Goal: Task Accomplishment & Management: Complete application form

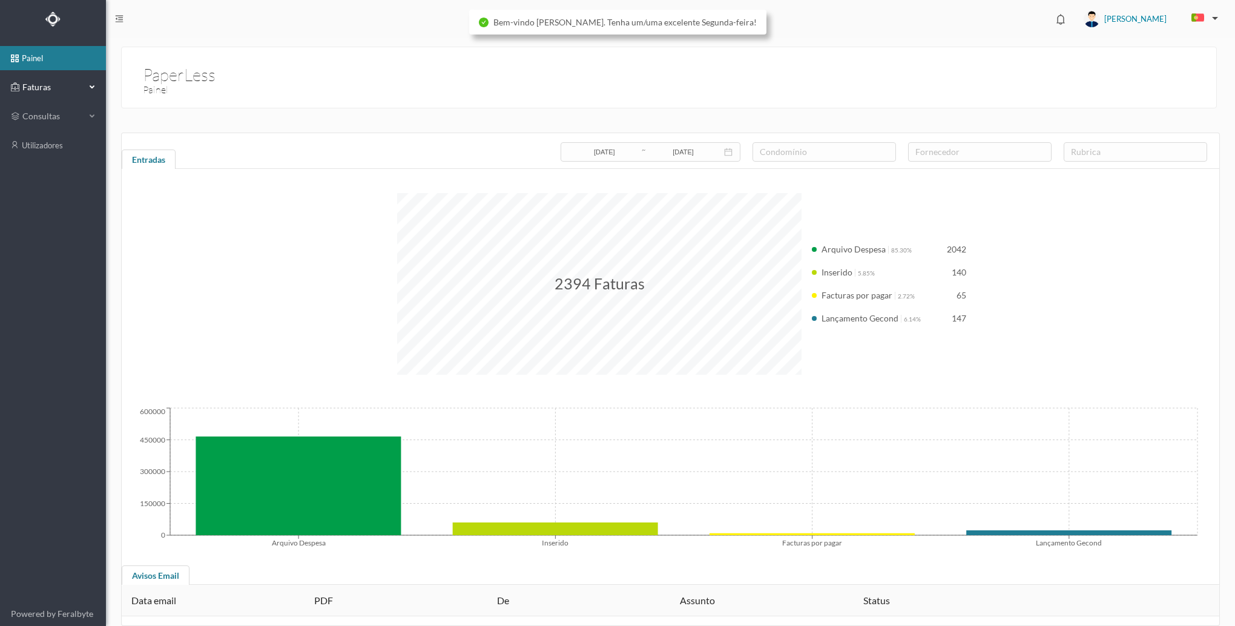
click at [88, 87] on div "Faturas" at bounding box center [53, 87] width 106 height 24
click at [29, 140] on link "arquivadas" at bounding box center [53, 145] width 106 height 24
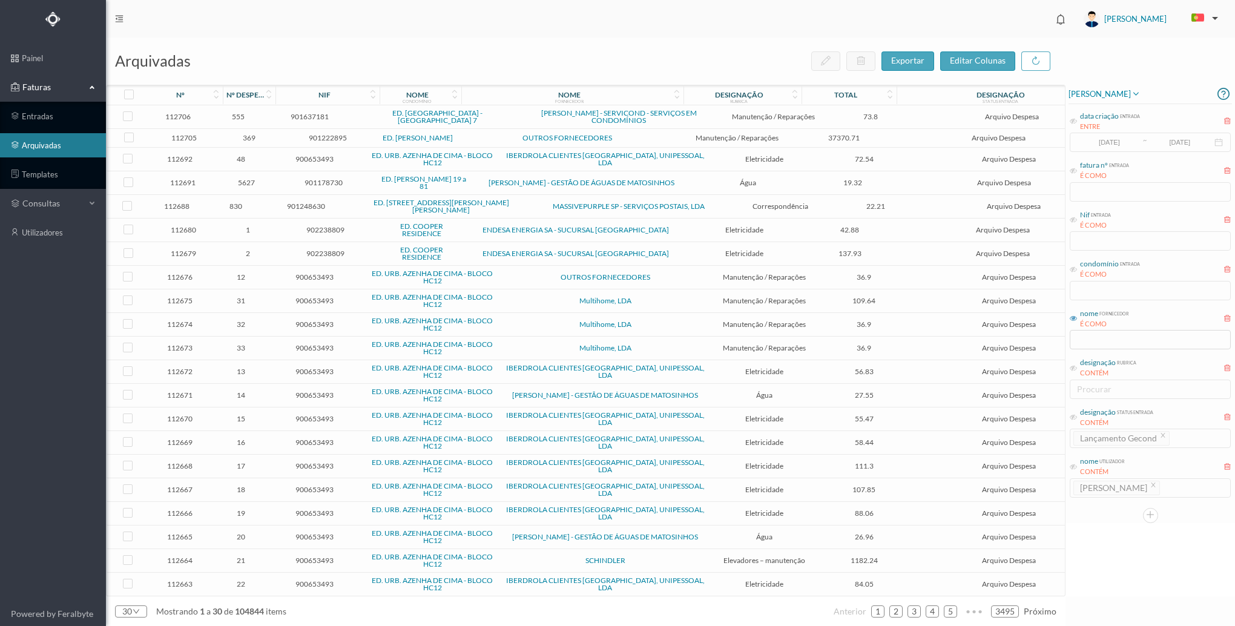
click at [1077, 268] on span "condomínio entrada É COMO" at bounding box center [1105, 268] width 70 height 21
click at [1070, 269] on icon at bounding box center [1073, 269] width 7 height 7
click at [1083, 283] on input "text" at bounding box center [1150, 290] width 161 height 19
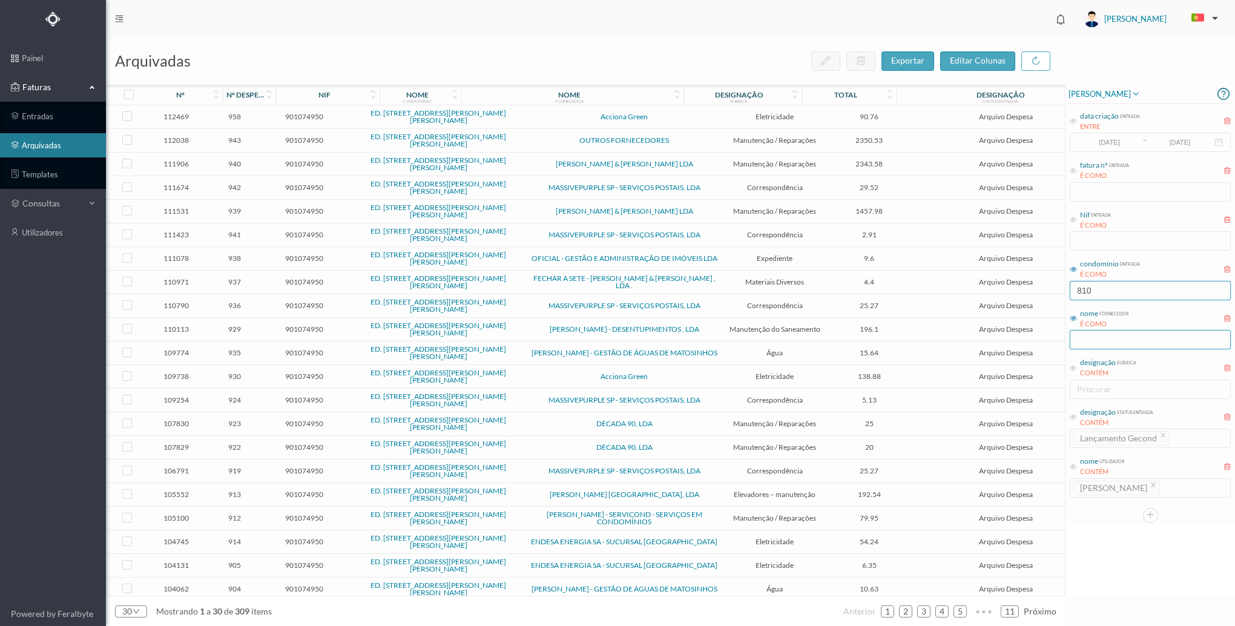
type input "810"
click at [1105, 338] on input "text" at bounding box center [1150, 339] width 161 height 19
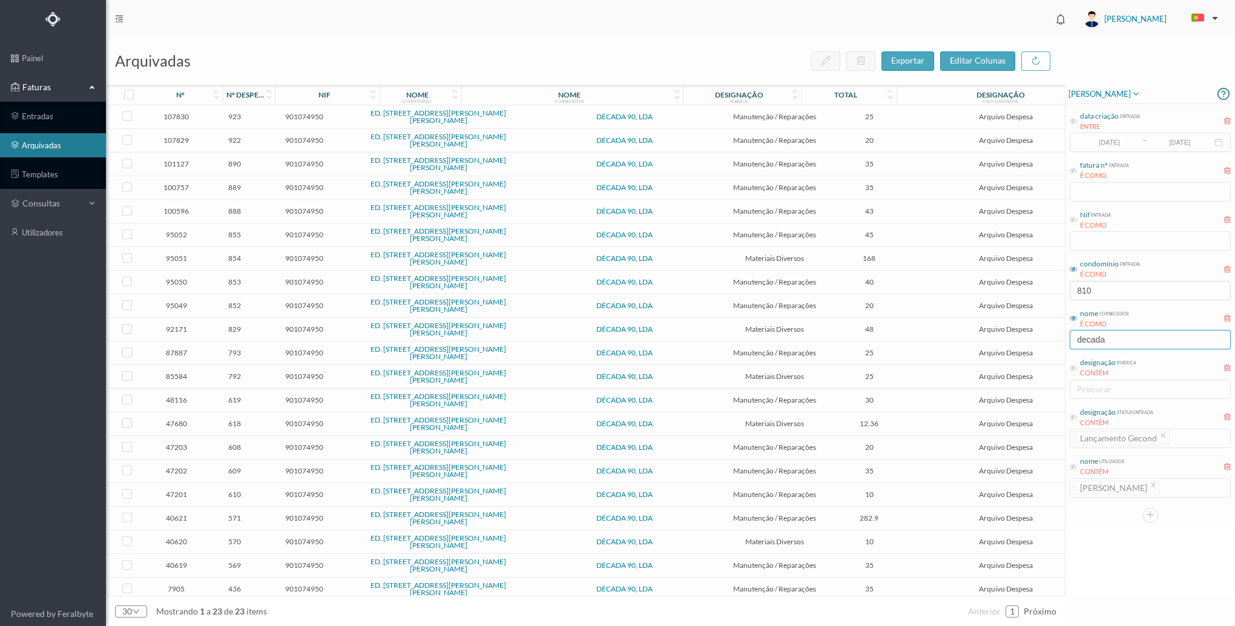
type input "decada"
click at [1114, 557] on div "[PERSON_NAME] data criação entrada ENTRE [DATE] ~ [DATE] fatura nº entrada É CO…" at bounding box center [1149, 341] width 169 height 512
click at [768, 419] on span "Materiais Diversos" at bounding box center [775, 423] width 98 height 9
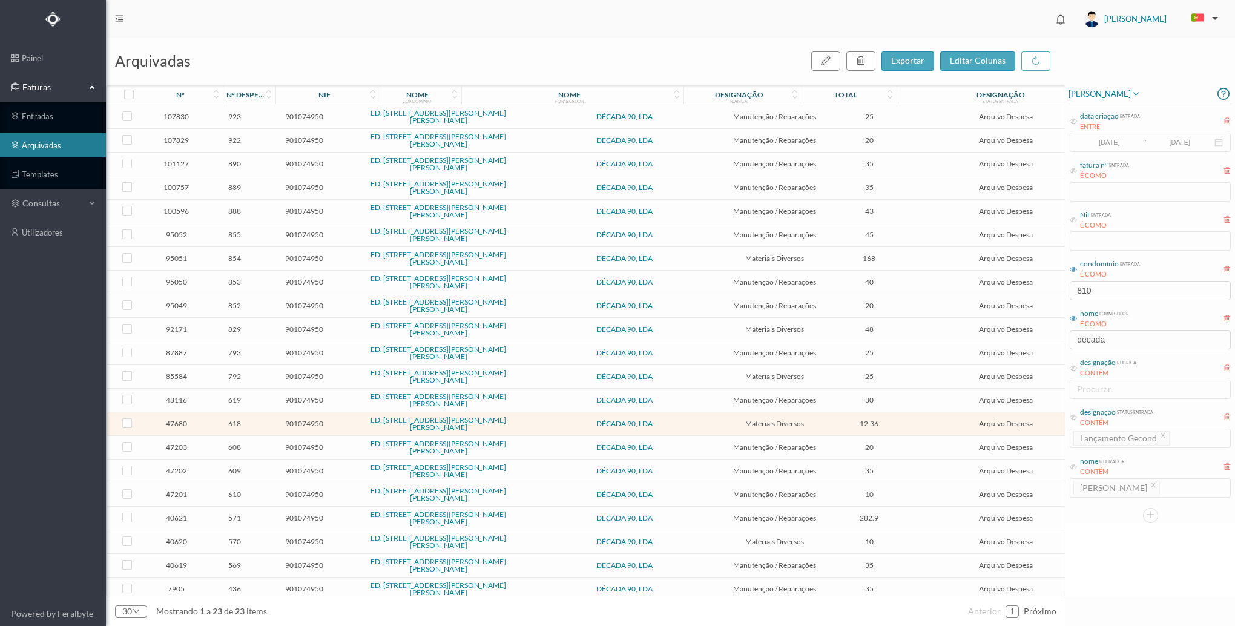
click at [768, 419] on span "Materiais Diversos" at bounding box center [775, 423] width 98 height 9
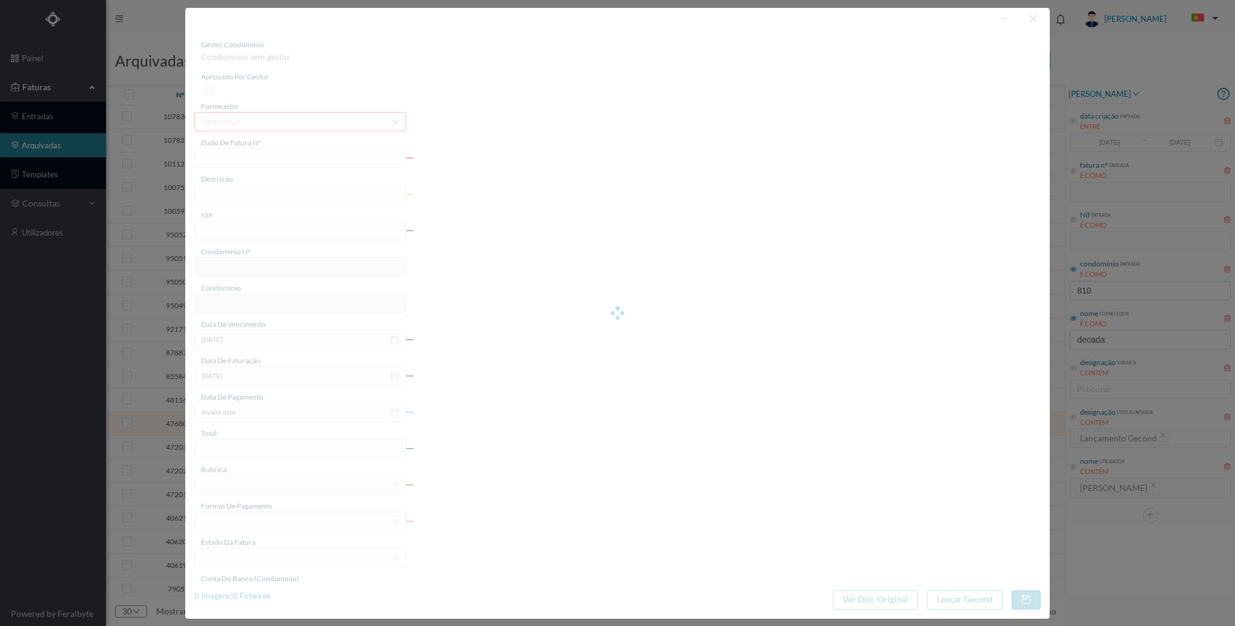
type input "FT 2023A1/1474"
type input "1 painel Led redondo"
type input "901074950"
type input "[DATE]"
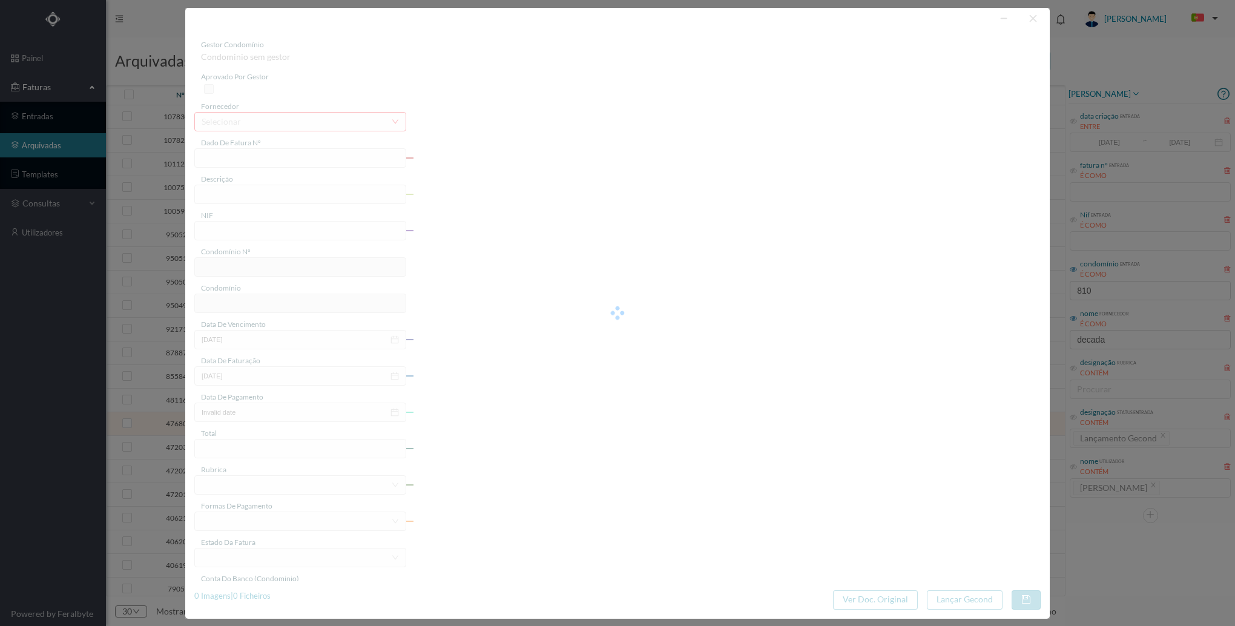
type input "[DATE]"
type input "12.36"
type input "575"
type input "ED. [STREET_ADDRESS][PERSON_NAME][PERSON_NAME]"
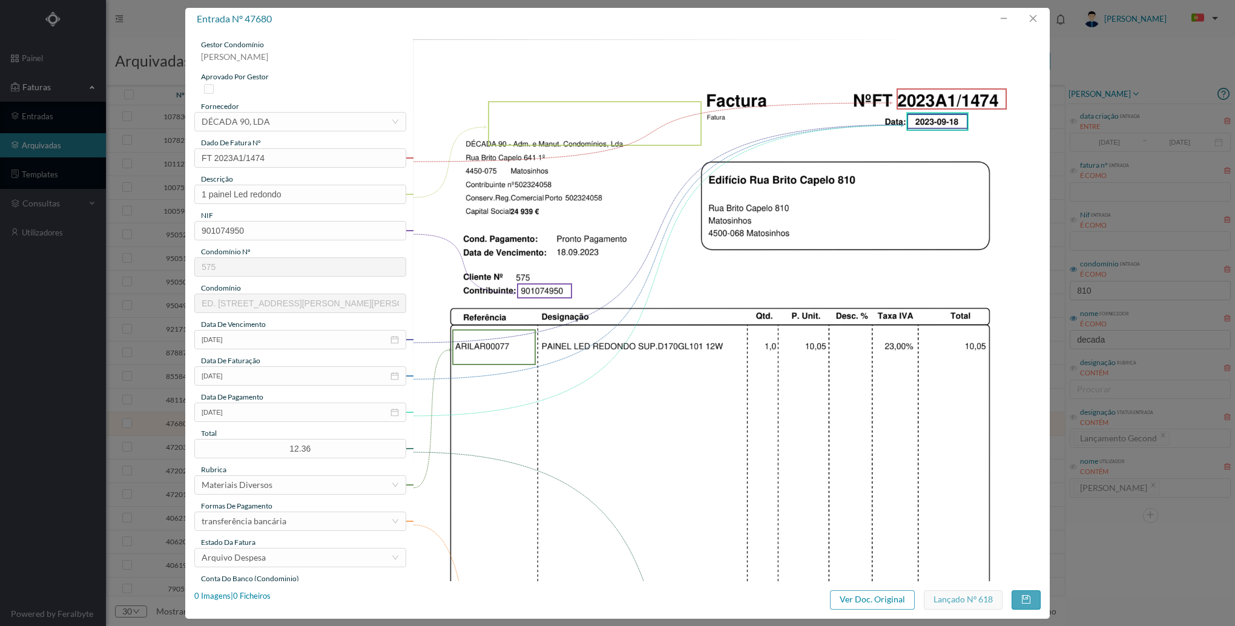
scroll to position [351, 0]
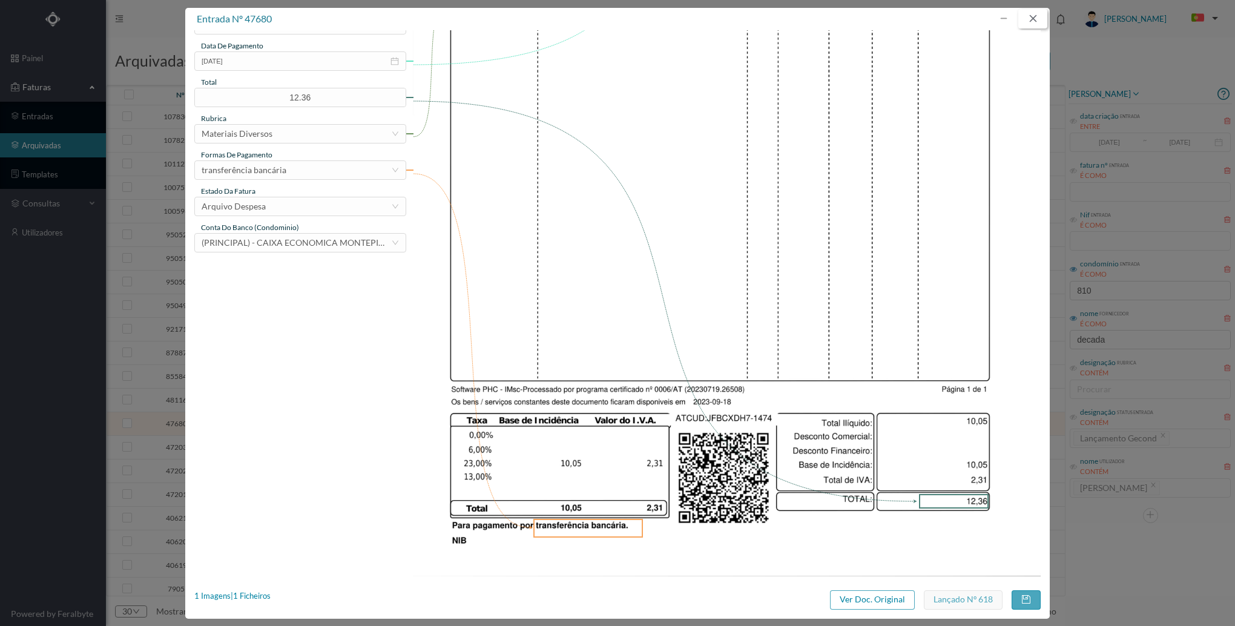
click at [1037, 15] on button "button" at bounding box center [1032, 18] width 29 height 19
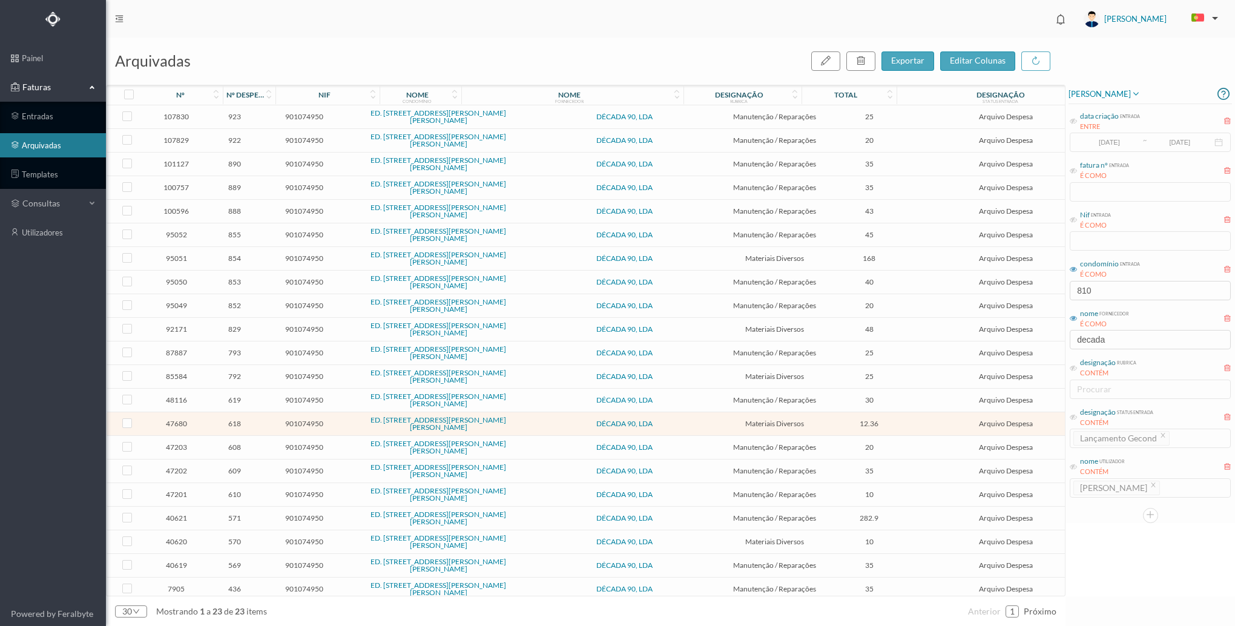
click at [772, 255] on td "Materiais Diversos" at bounding box center [775, 259] width 104 height 24
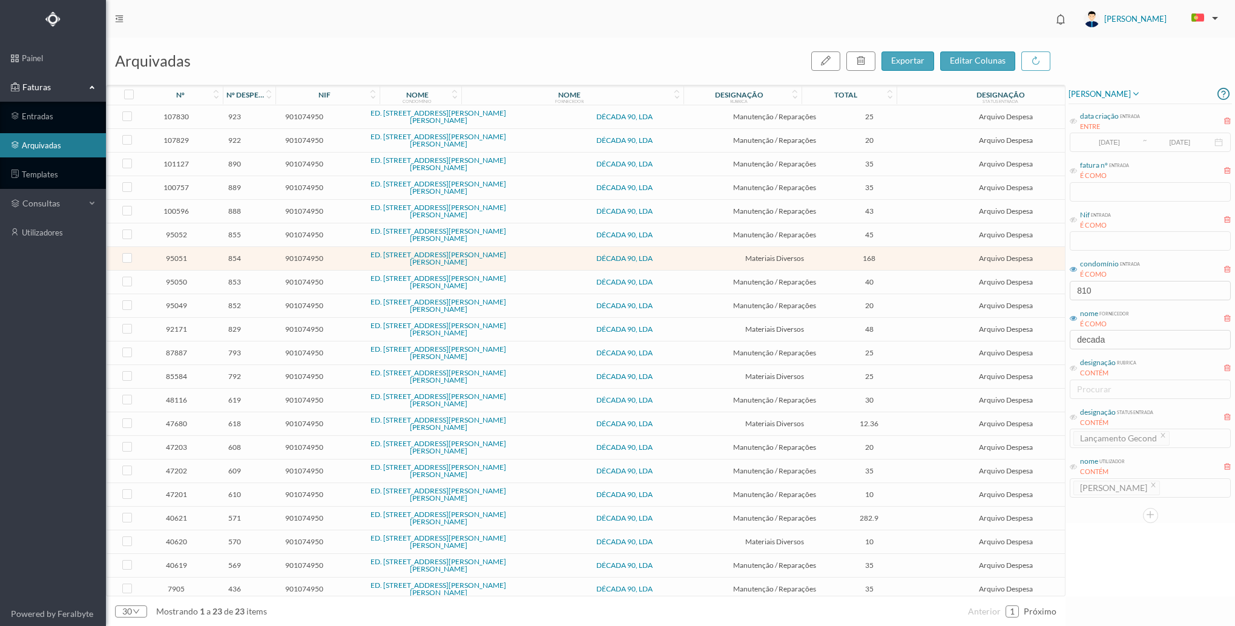
click at [772, 255] on td "Materiais Diversos" at bounding box center [775, 259] width 104 height 24
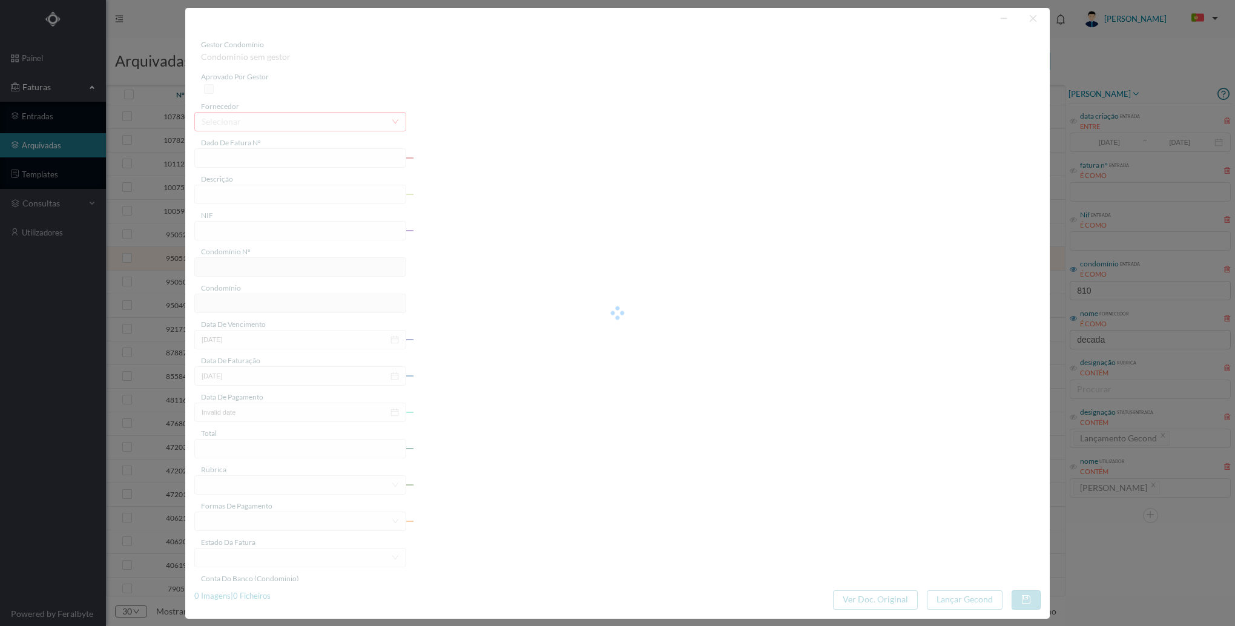
type input "FT 2025A1/142"
type input "MATERIAIS DIVERSOS"
type input "901074950"
type input "[DATE]"
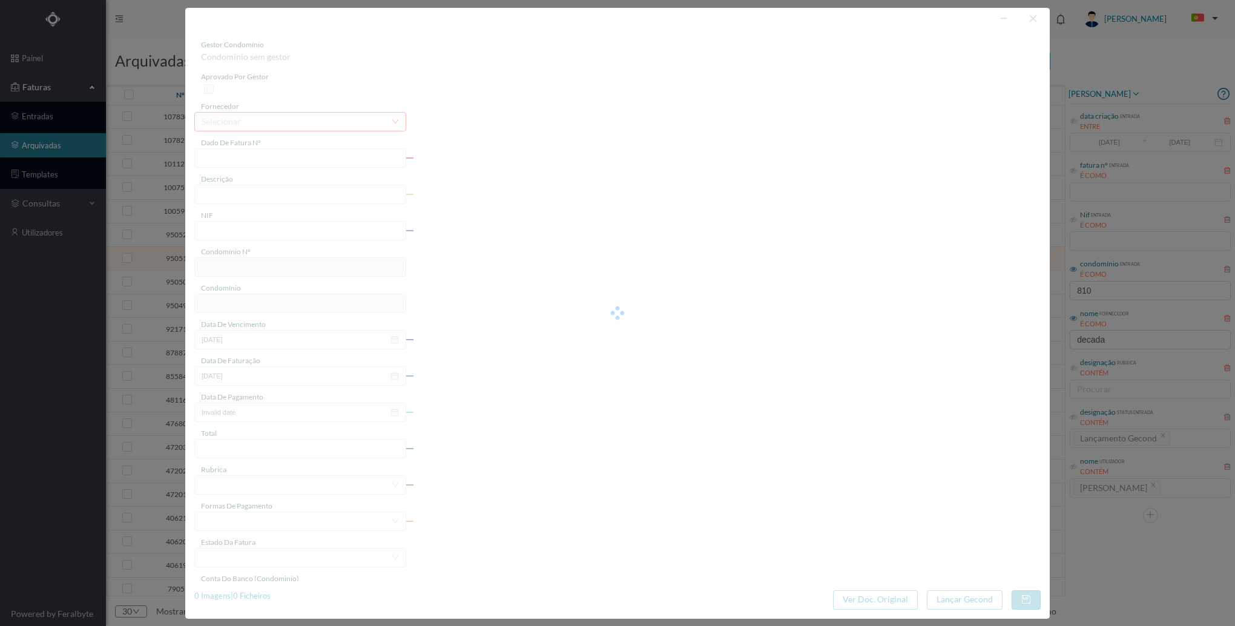
type input "[DATE]"
type input "168.00"
type input "575"
type input "ED. [STREET_ADDRESS][PERSON_NAME][PERSON_NAME]"
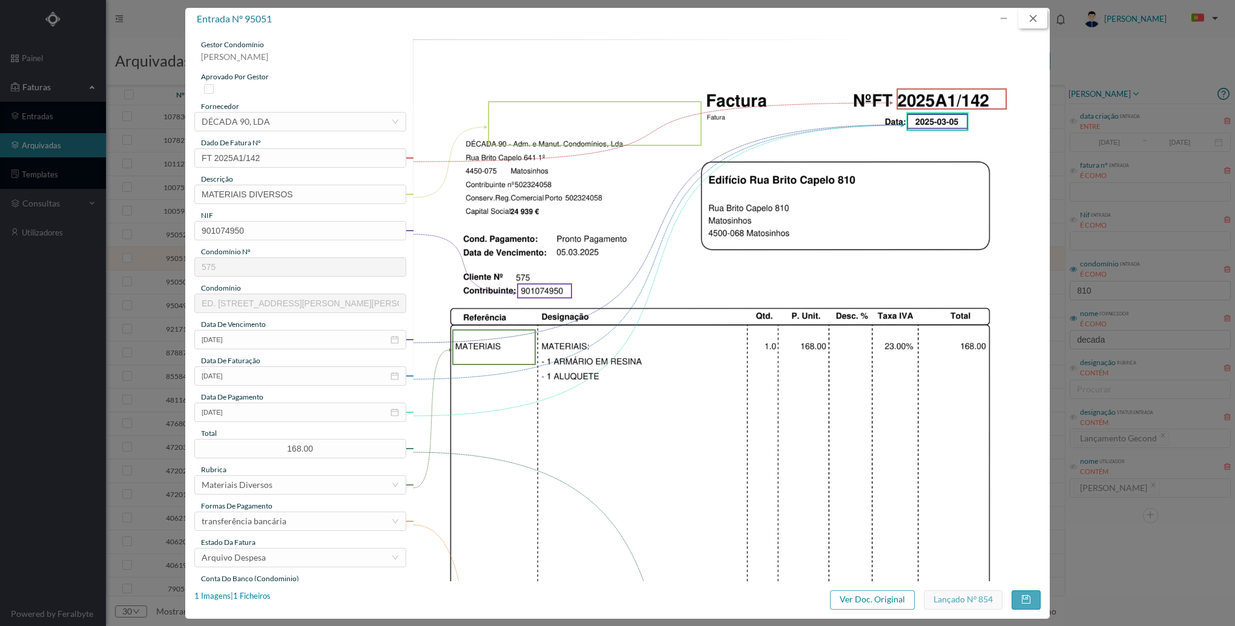
click at [1027, 22] on button "button" at bounding box center [1032, 18] width 29 height 19
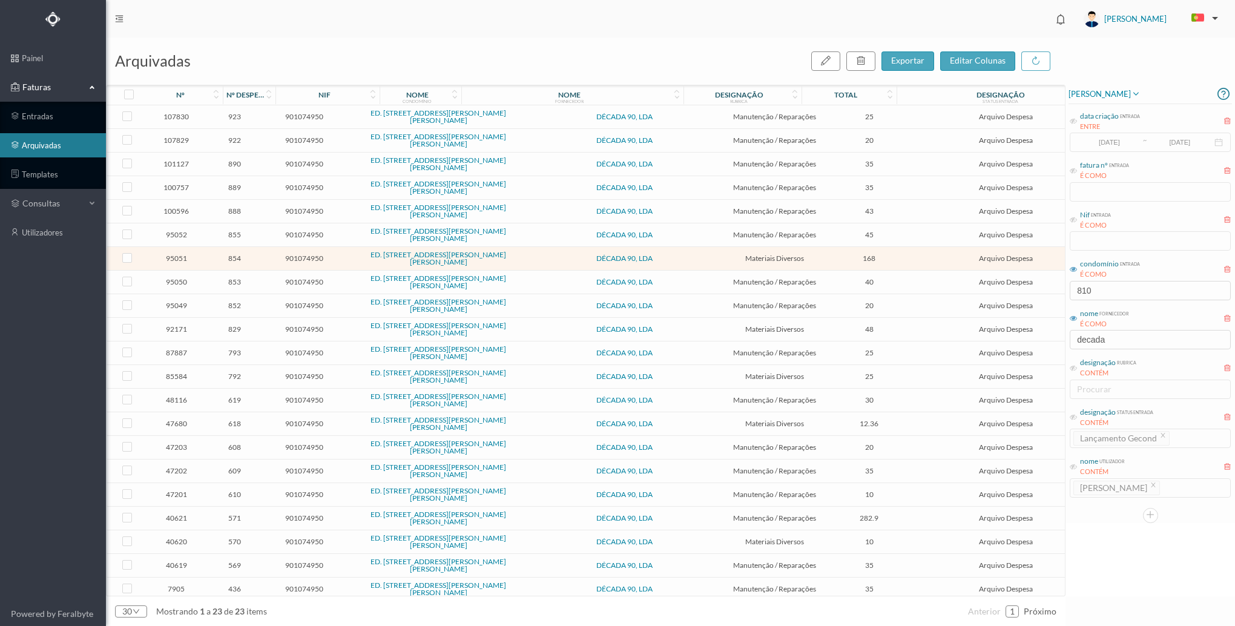
click at [772, 369] on td "Materiais Diversos" at bounding box center [775, 377] width 104 height 24
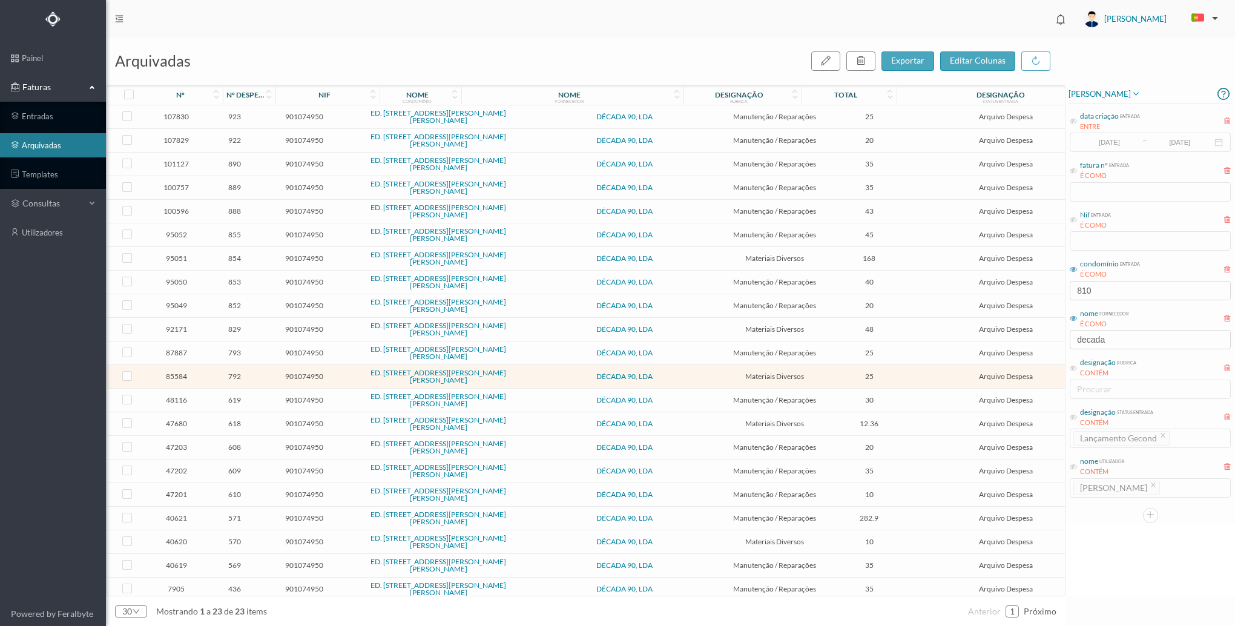
click at [772, 369] on td "Materiais Diversos" at bounding box center [775, 377] width 104 height 24
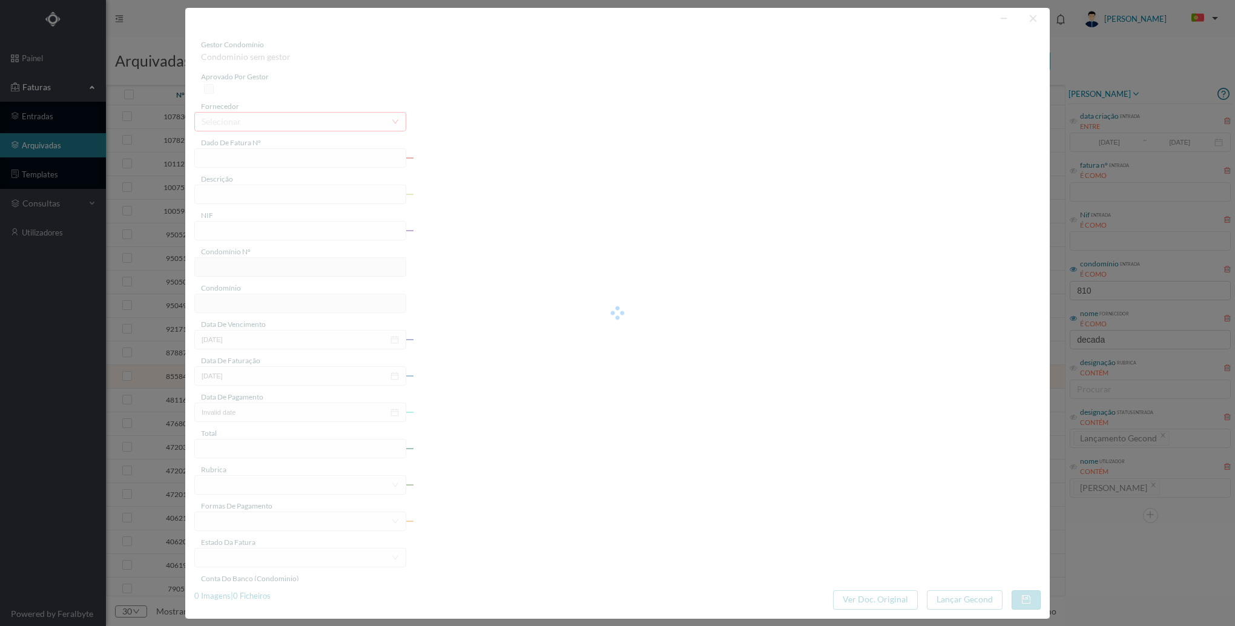
type input "FT 2024A1/1379"
type input "1 QUADRO ACRÍLICO"
type input "901074950"
type input "[DATE]"
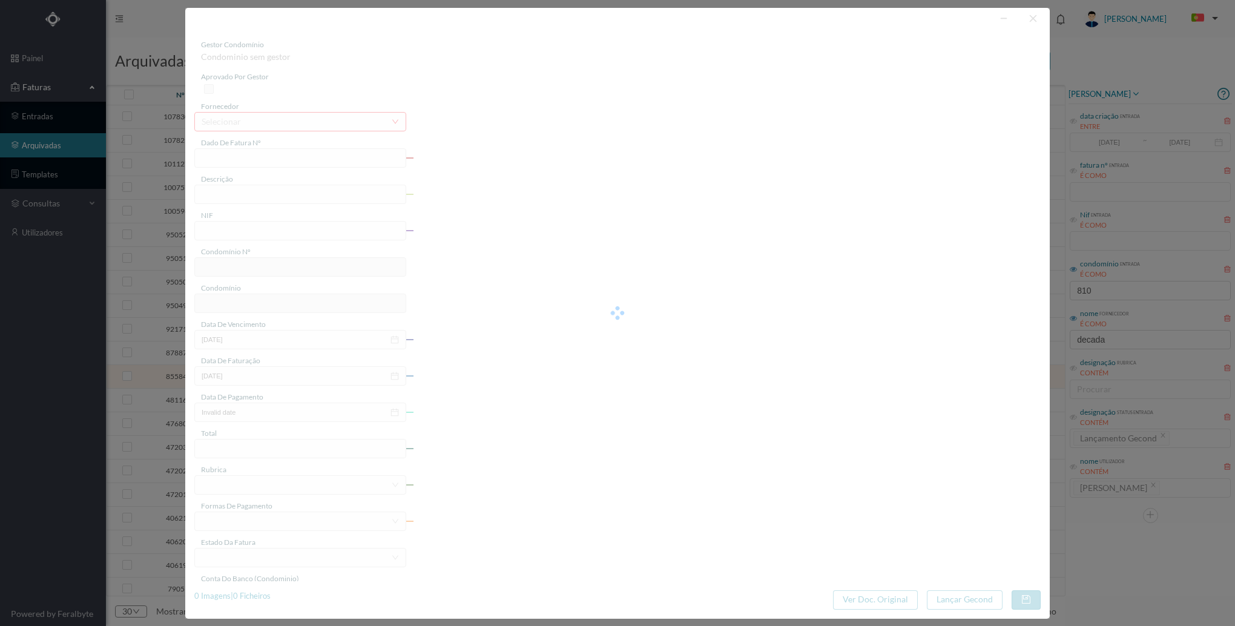
type input "[DATE]"
type input "25.00"
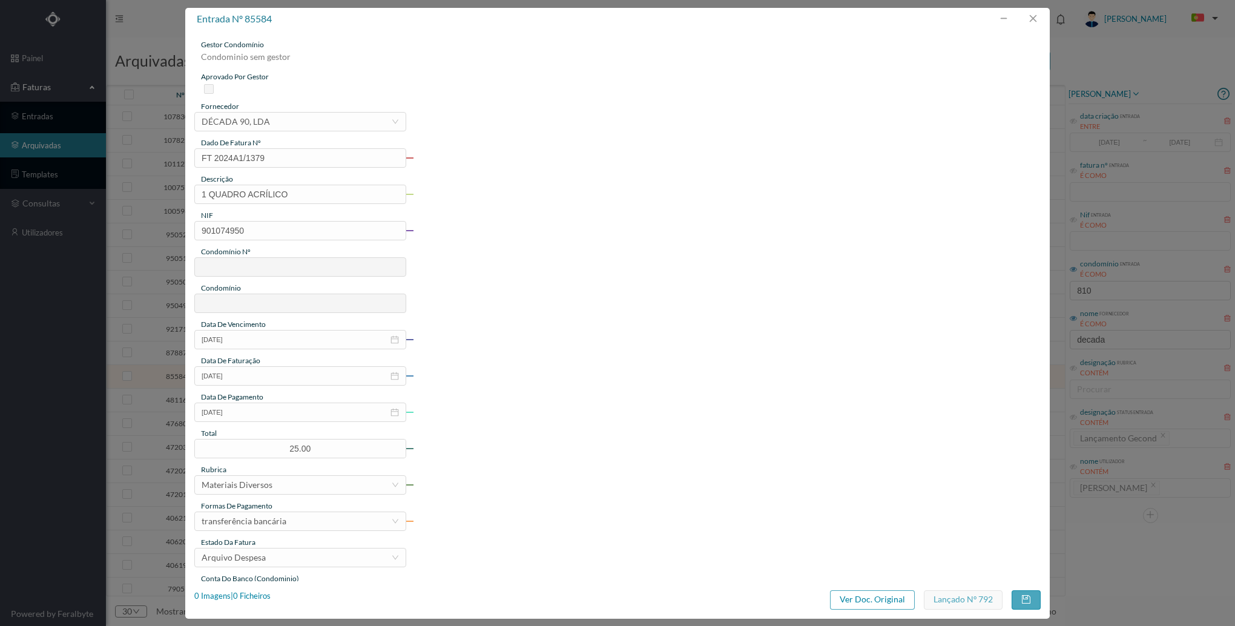
type input "575"
type input "ED. [STREET_ADDRESS][PERSON_NAME][PERSON_NAME]"
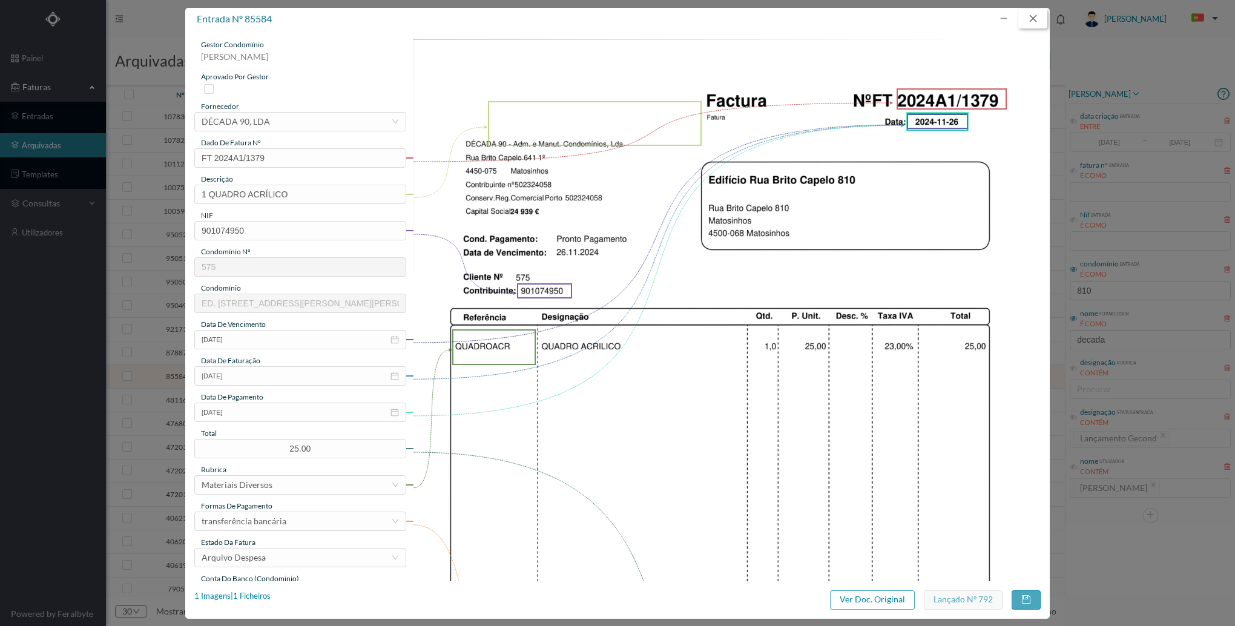
click at [1038, 21] on button "button" at bounding box center [1032, 18] width 29 height 19
click at [1038, 21] on header "[PERSON_NAME]" at bounding box center [670, 19] width 1129 height 38
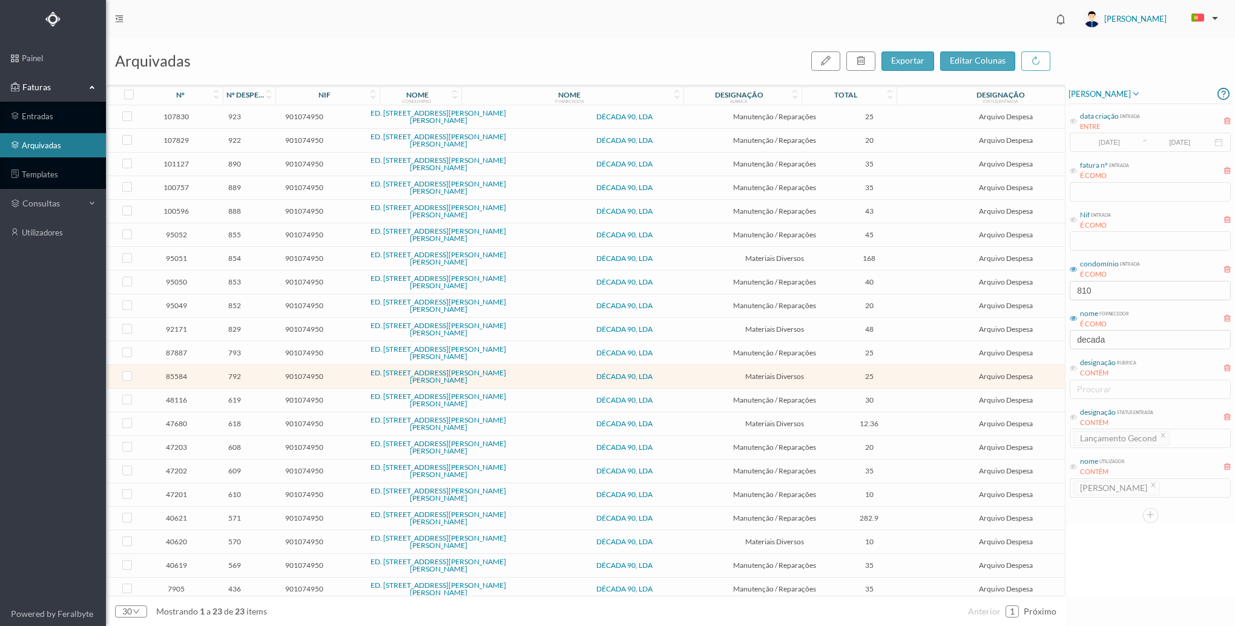
click at [764, 536] on td "Materiais Diversos" at bounding box center [775, 542] width 104 height 24
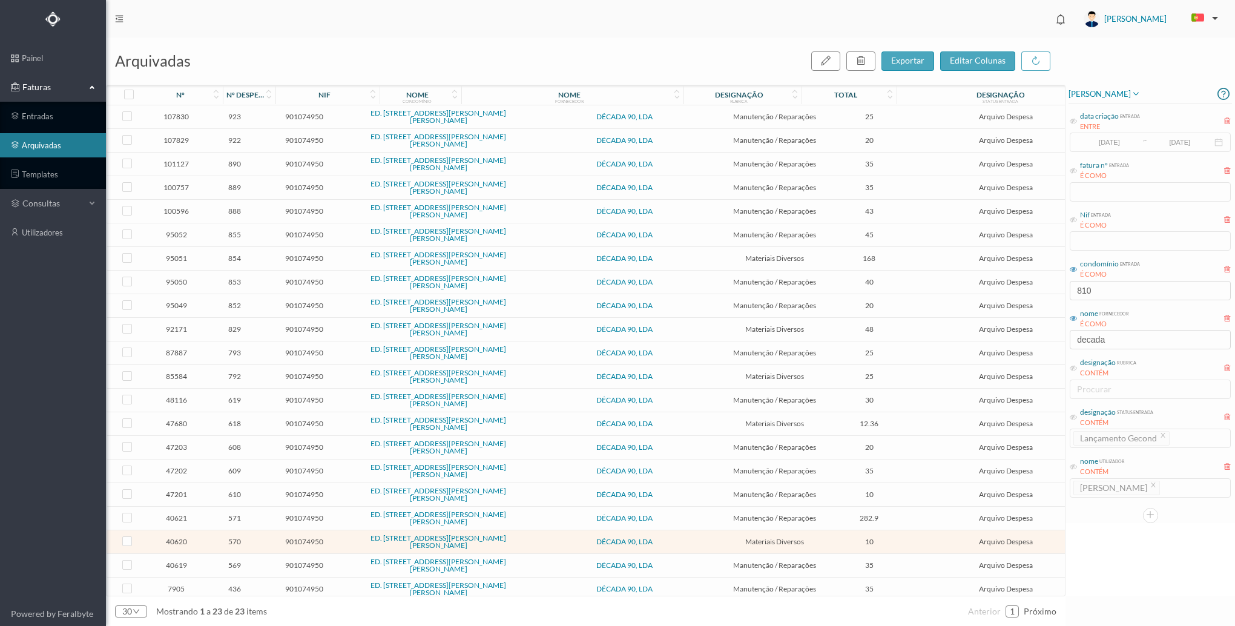
click at [764, 536] on td "Materiais Diversos" at bounding box center [775, 542] width 104 height 24
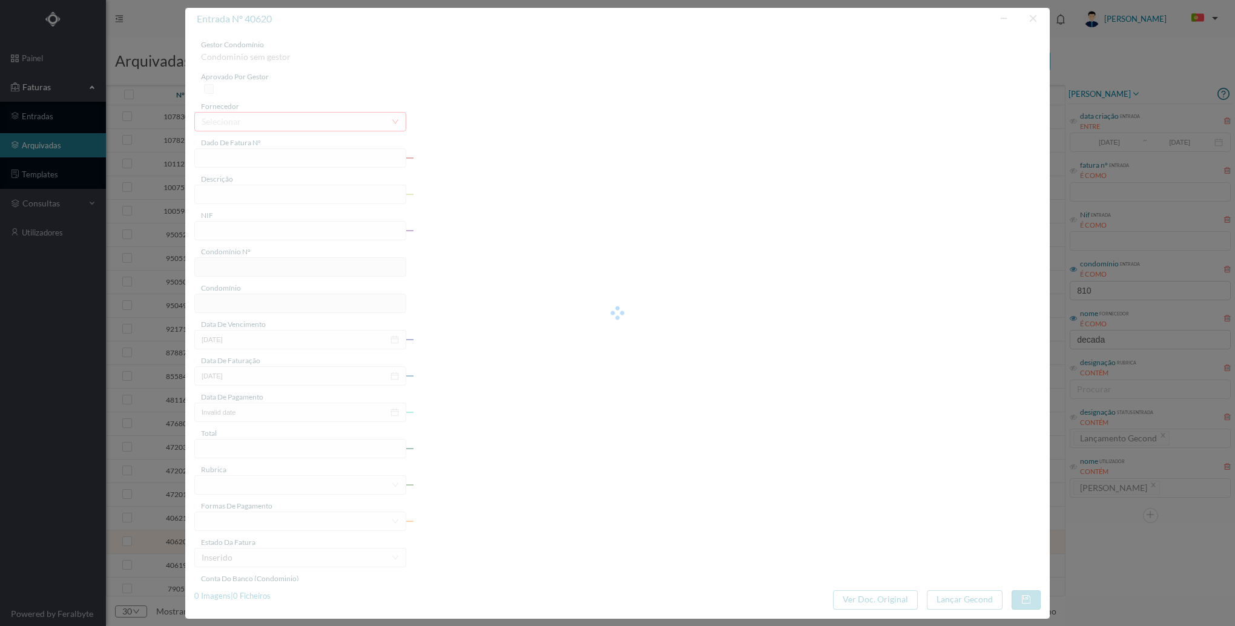
type input "FT 2023A1/1144"
type input "1 bisnaga de poliuretano"
type input "901074950"
type input "[DATE]"
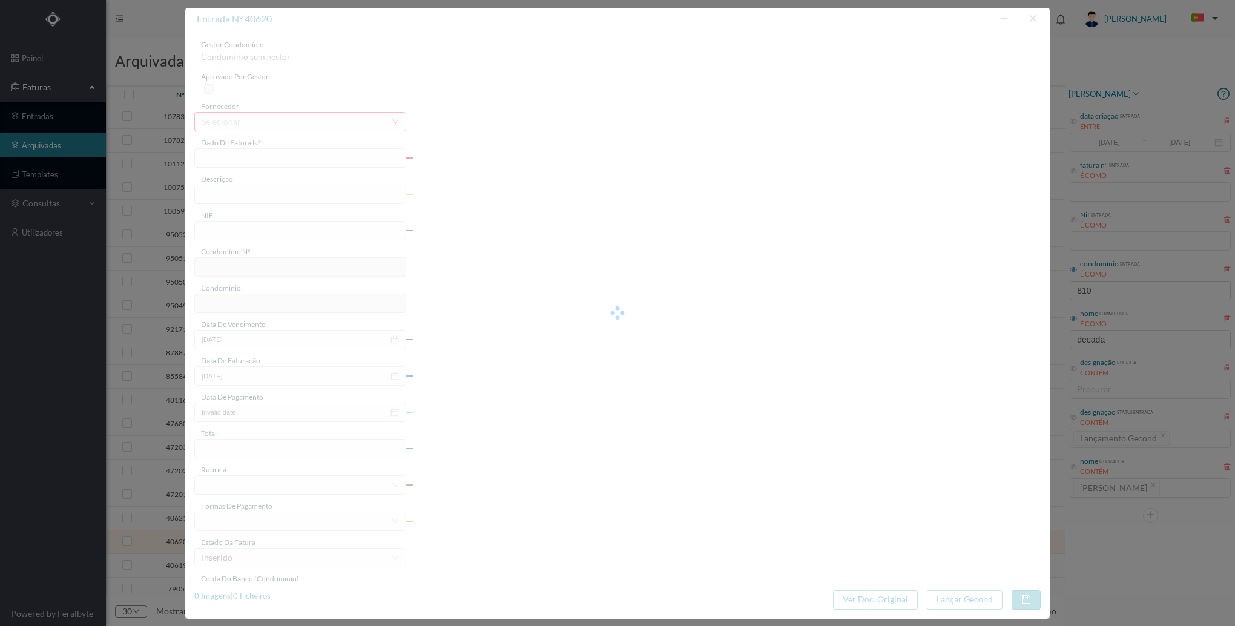
type input "[DATE]"
type input "10.00"
type input "575"
type input "ED. [STREET_ADDRESS][PERSON_NAME][PERSON_NAME]"
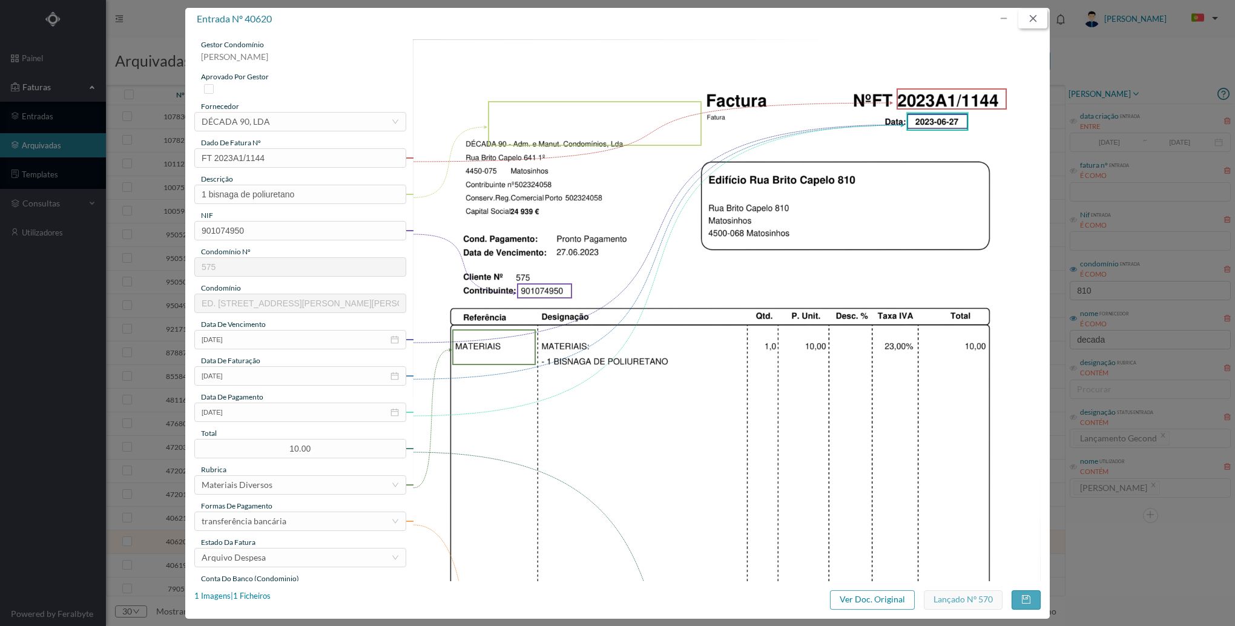
click at [1037, 25] on button "button" at bounding box center [1032, 18] width 29 height 19
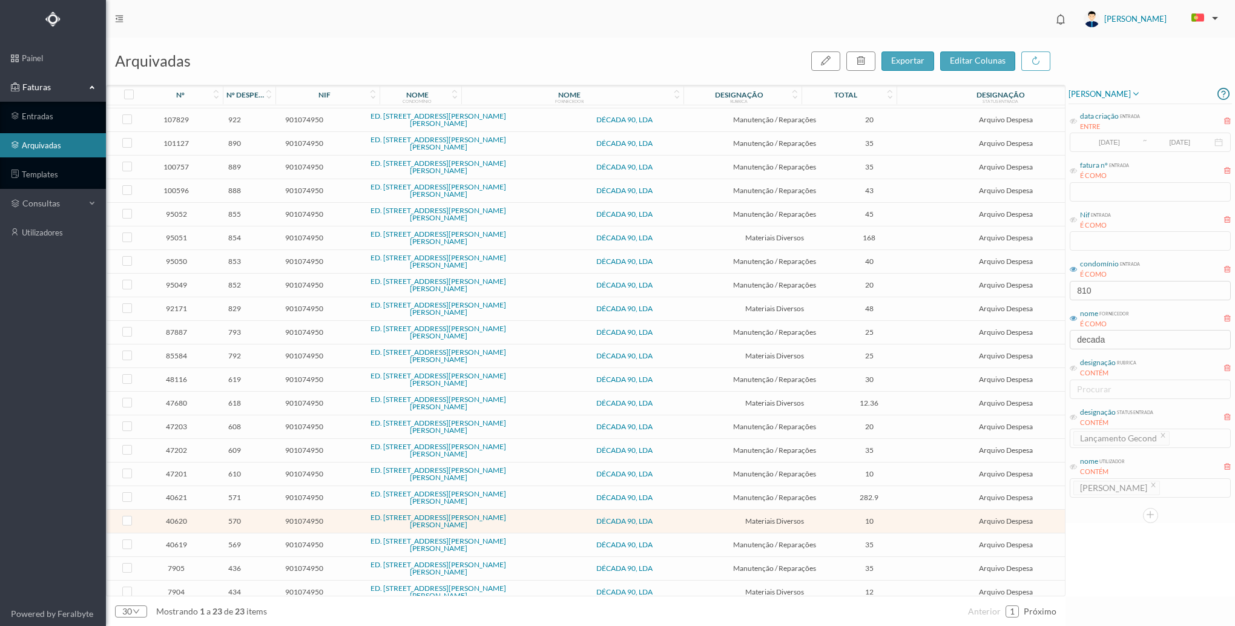
scroll to position [56, 0]
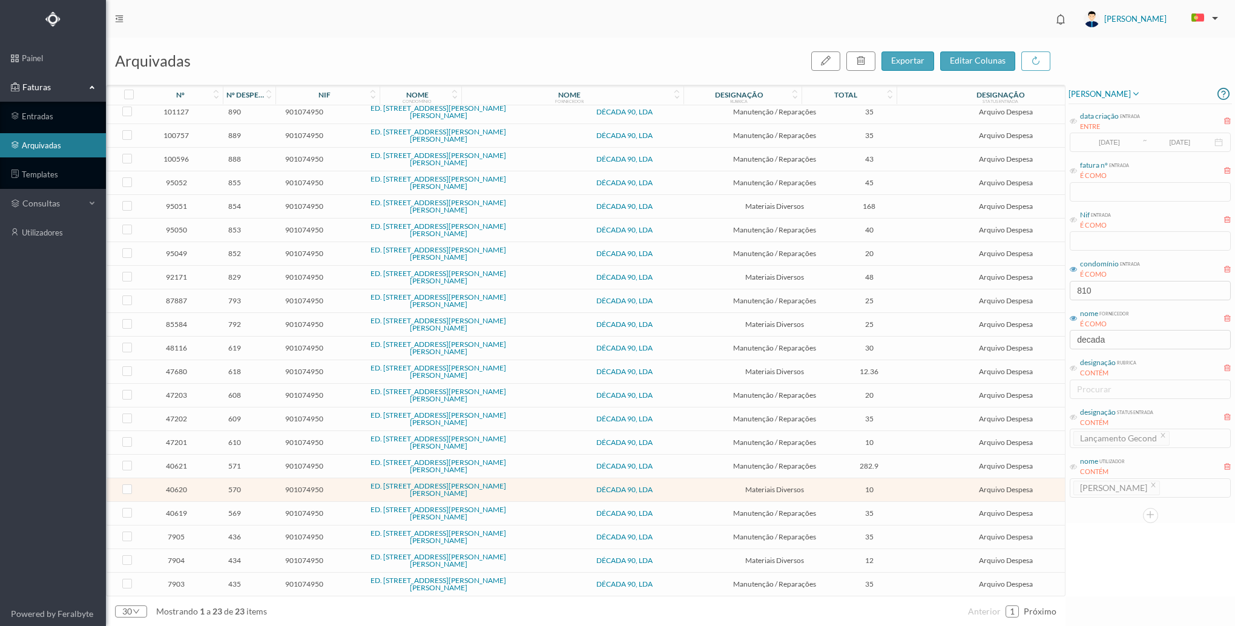
click at [830, 557] on span "12" at bounding box center [869, 560] width 79 height 9
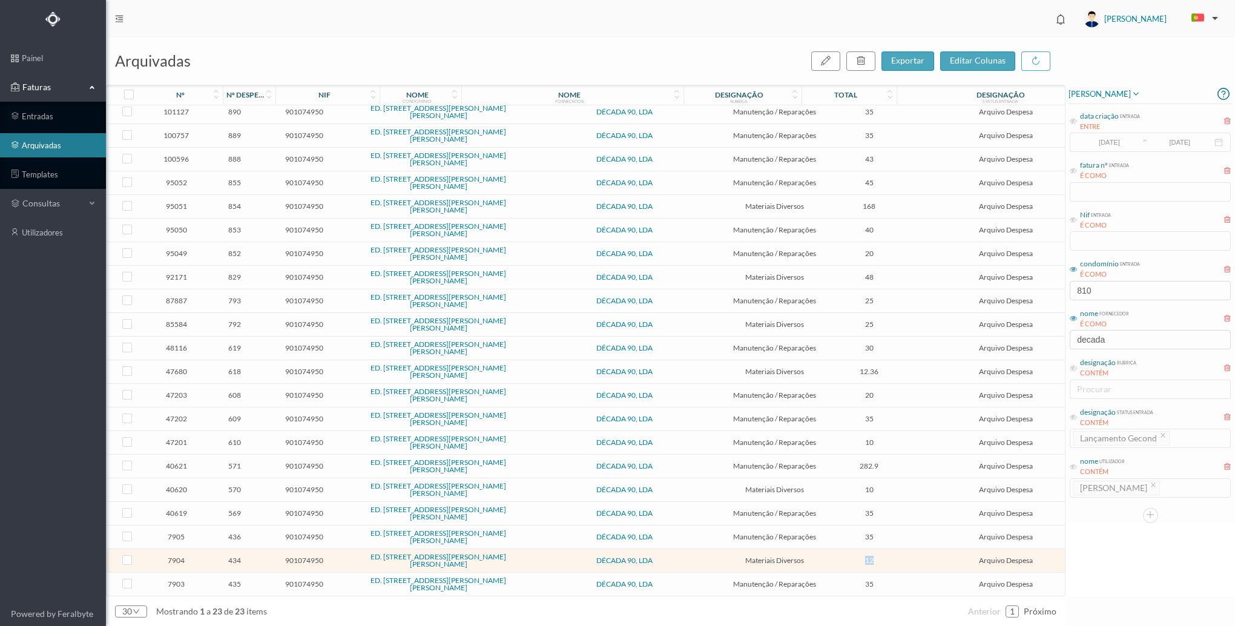
click at [830, 557] on span "12" at bounding box center [869, 560] width 79 height 9
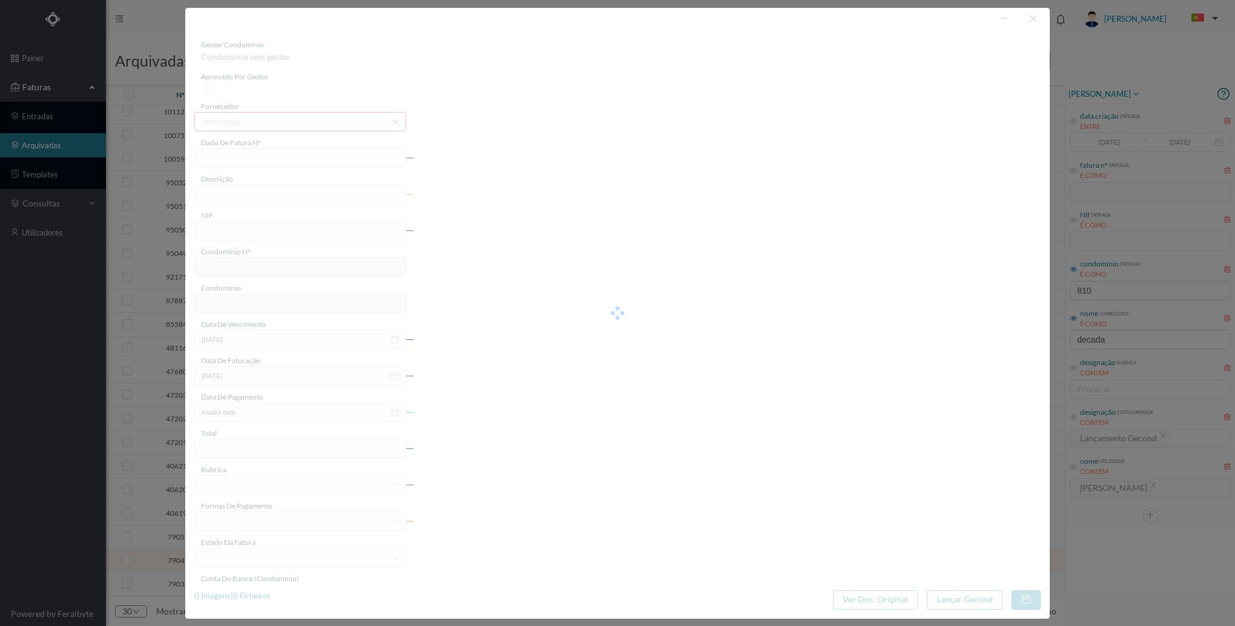
type input "FT 2022A1/544"
type input "901074950"
type input "Invalid date"
type input "[DATE]"
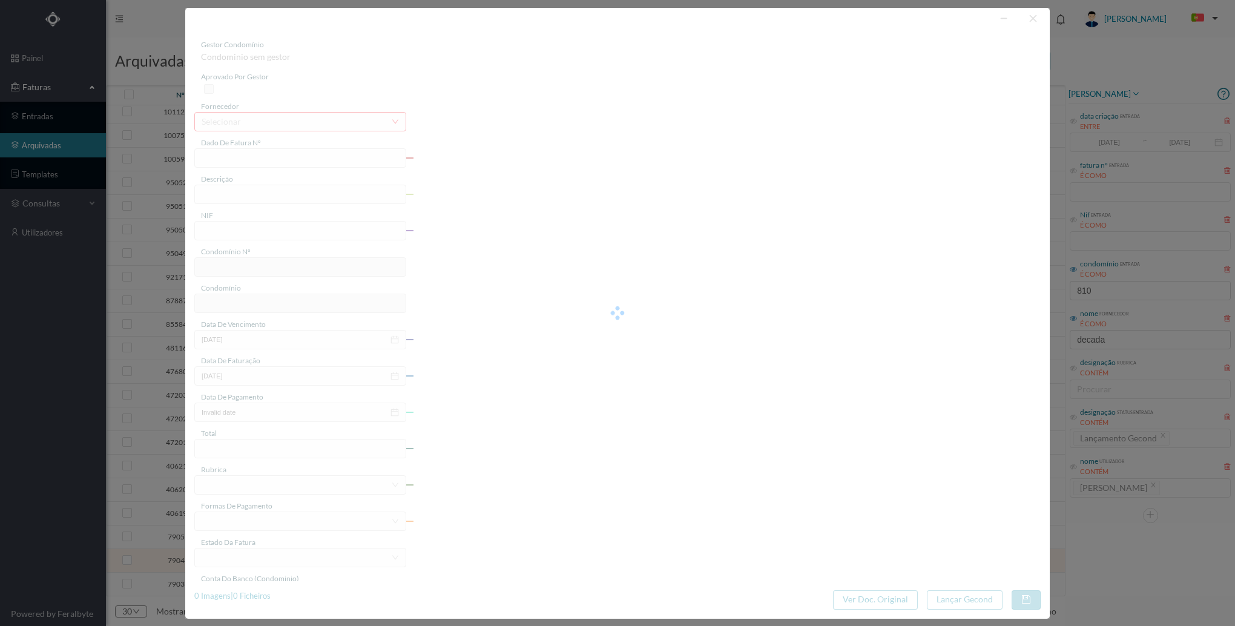
type input "12.00"
type input "575"
type input "ED. [STREET_ADDRESS][PERSON_NAME][PERSON_NAME]"
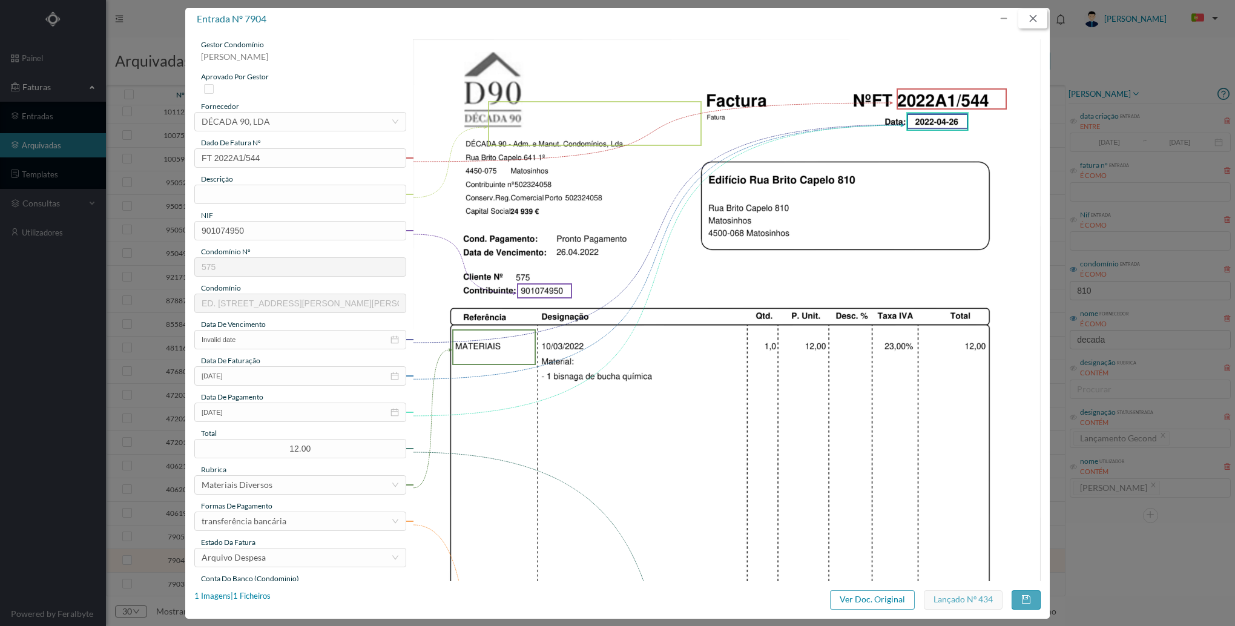
click at [1030, 16] on button "button" at bounding box center [1032, 18] width 29 height 19
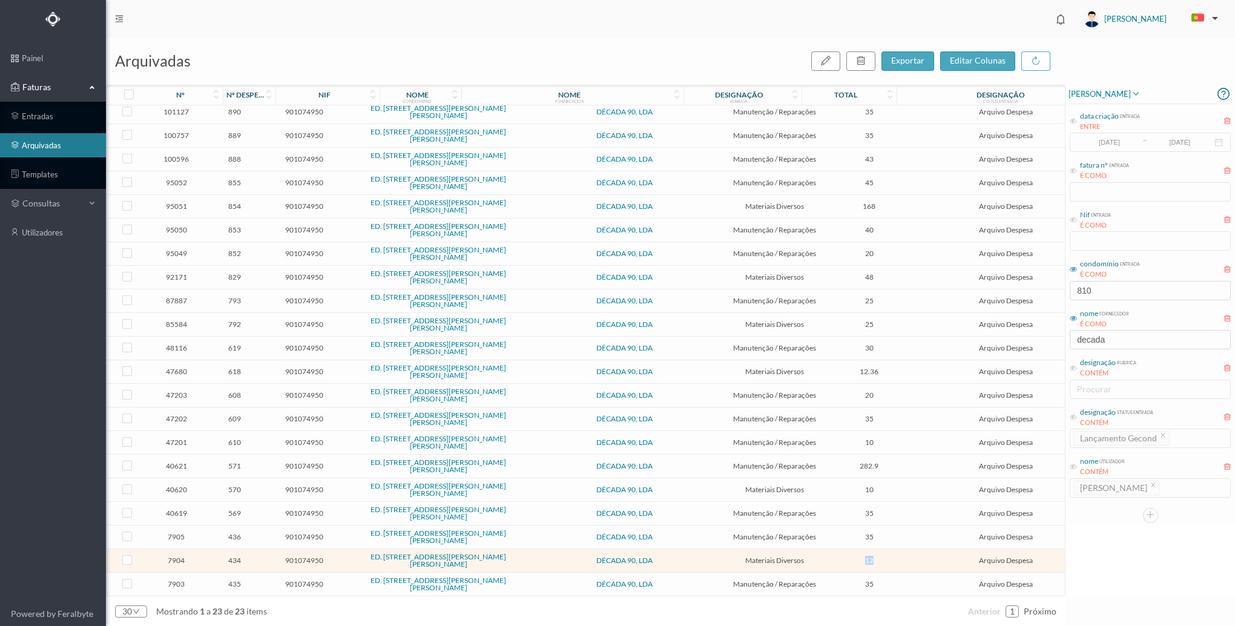
click at [1031, 613] on span "próximo" at bounding box center [1040, 611] width 33 height 10
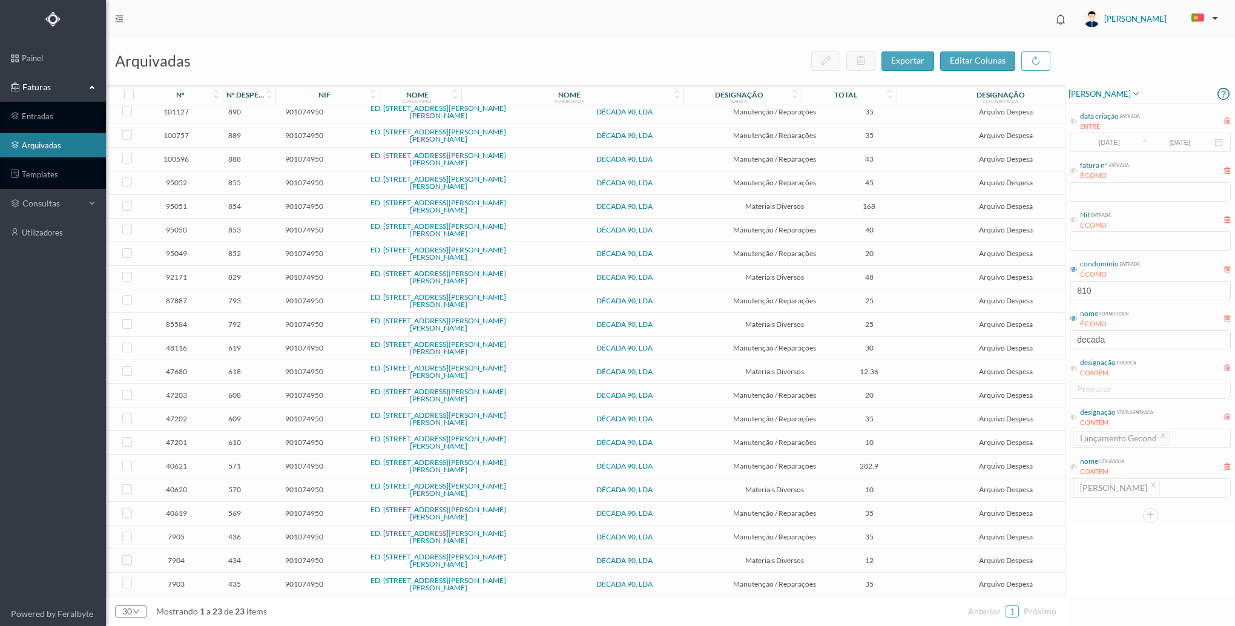
click at [869, 600] on div "30 mostrando 1 a 23 de 23 items anterior 1 próximo" at bounding box center [585, 611] width 959 height 30
click at [860, 433] on td "10" at bounding box center [869, 443] width 85 height 24
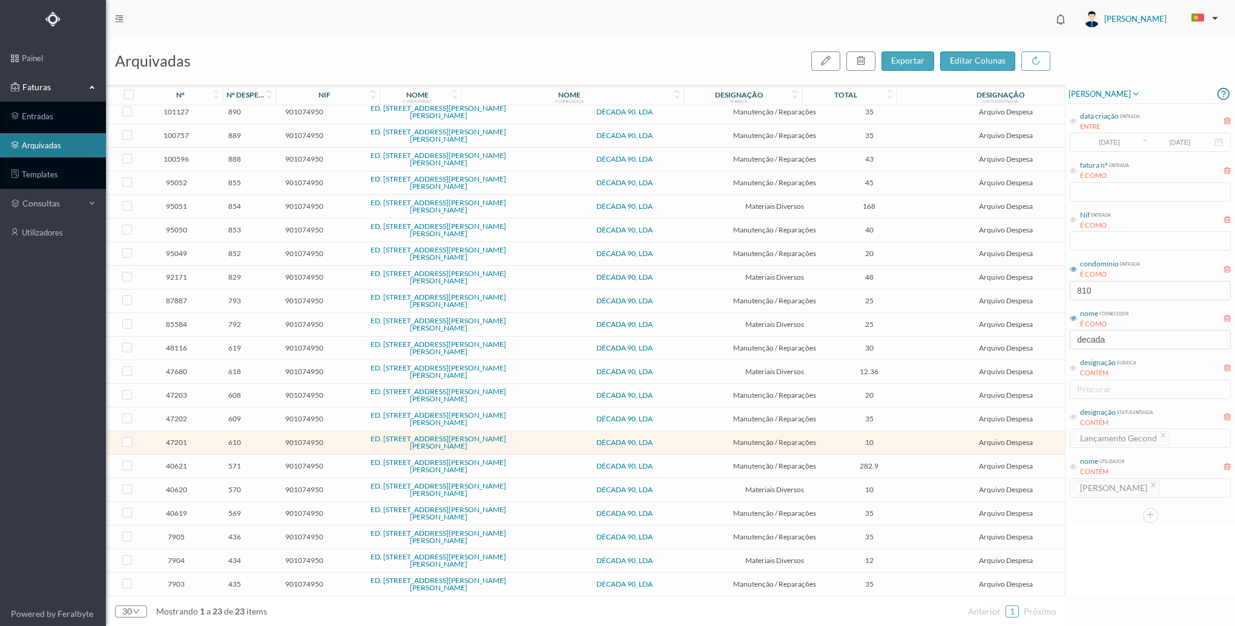
click at [860, 433] on td "10" at bounding box center [869, 443] width 85 height 24
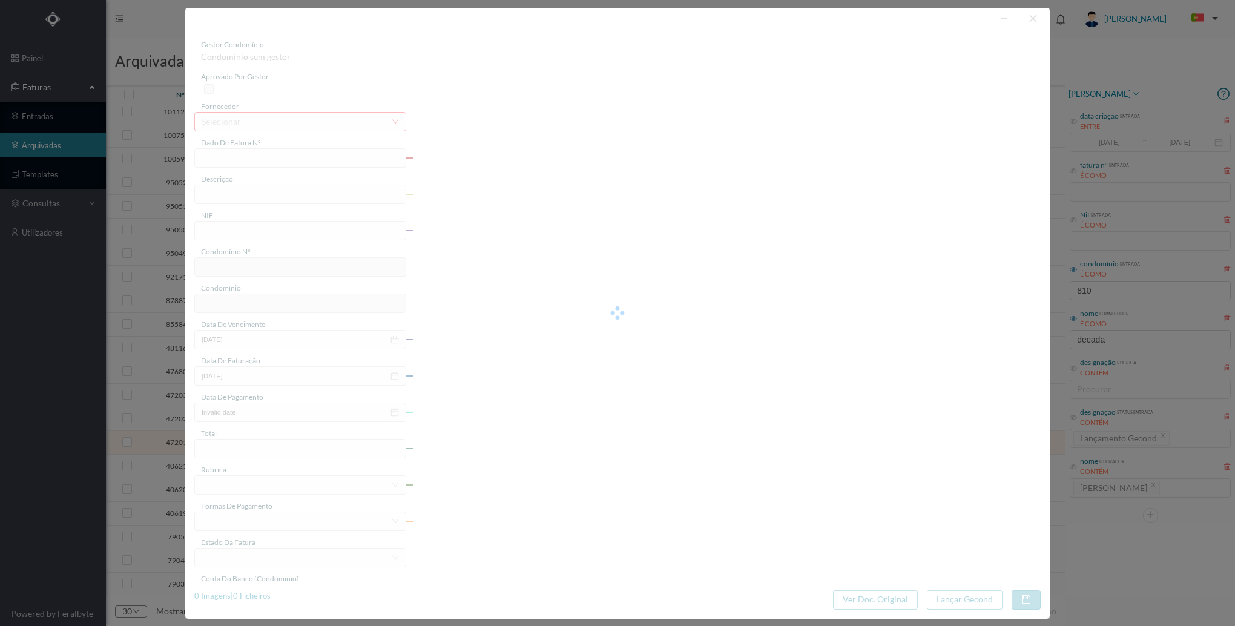
type input "FT 2023A1/1365"
type input "Verificar equipamentos nas areas comuns e luminarias"
type input "901074950"
type input "[DATE]"
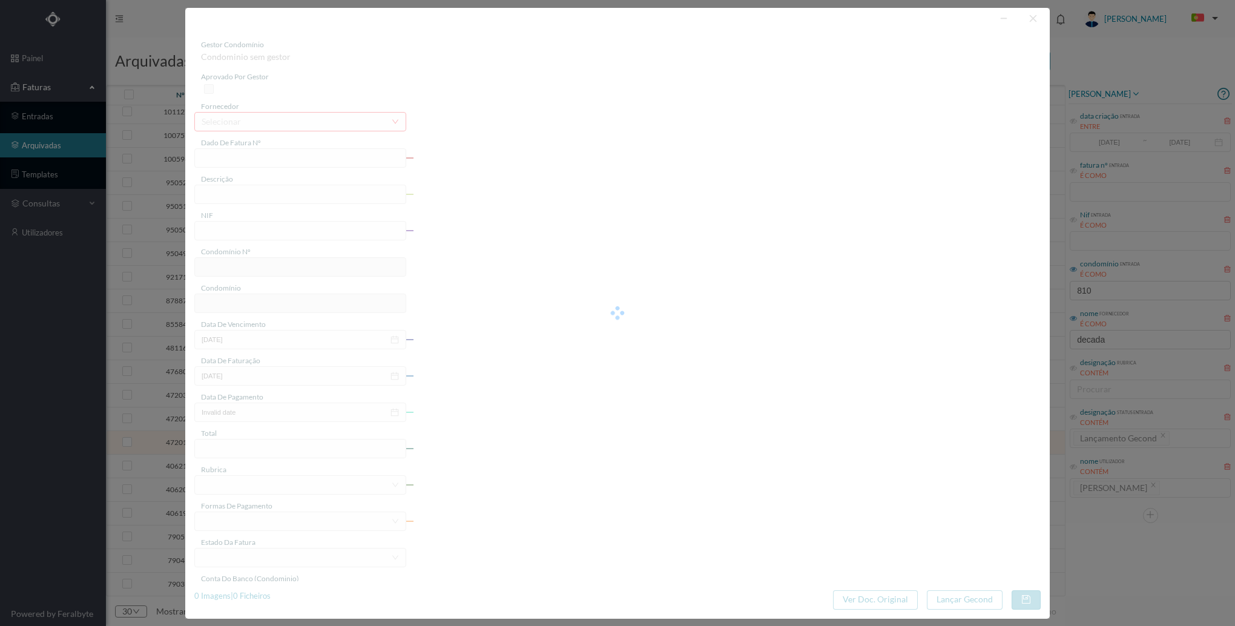
type input "[DATE]"
type input "10.00"
type input "575"
type input "ED. [STREET_ADDRESS][PERSON_NAME][PERSON_NAME]"
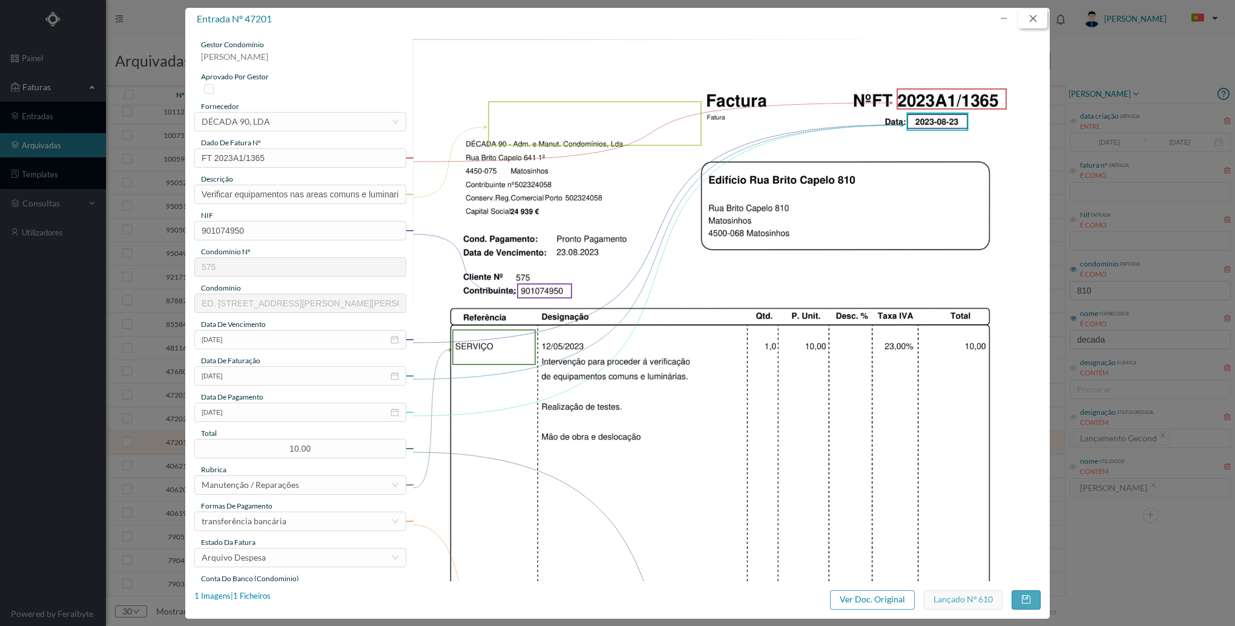
click at [1029, 18] on button "button" at bounding box center [1032, 18] width 29 height 19
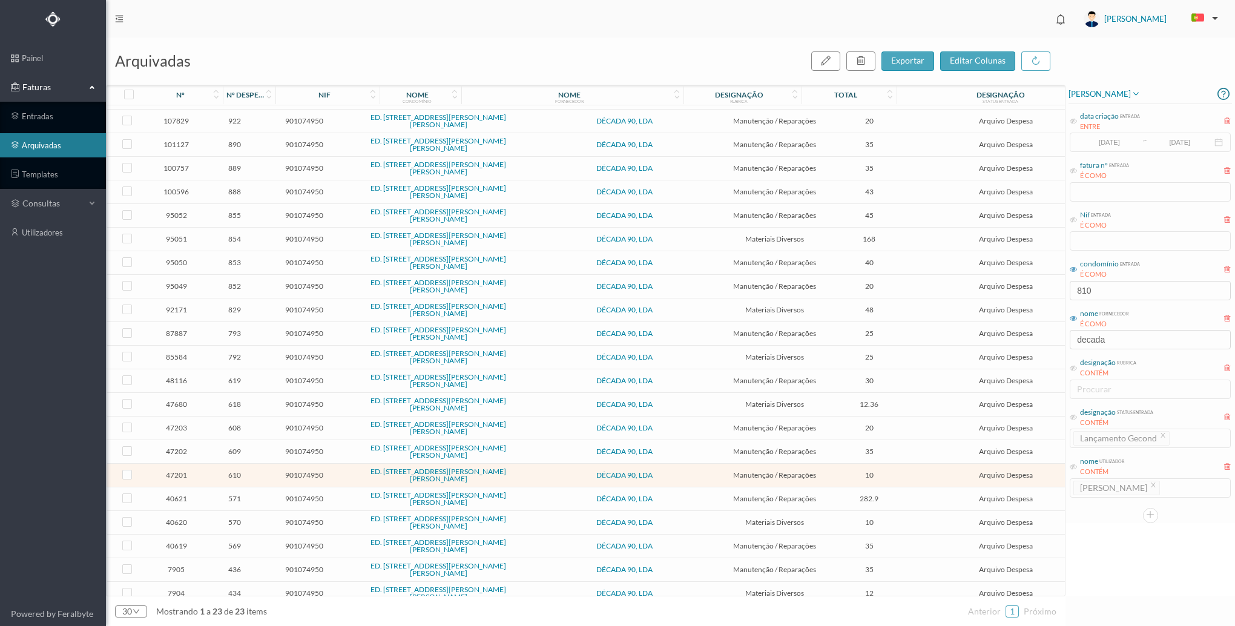
scroll to position [0, 0]
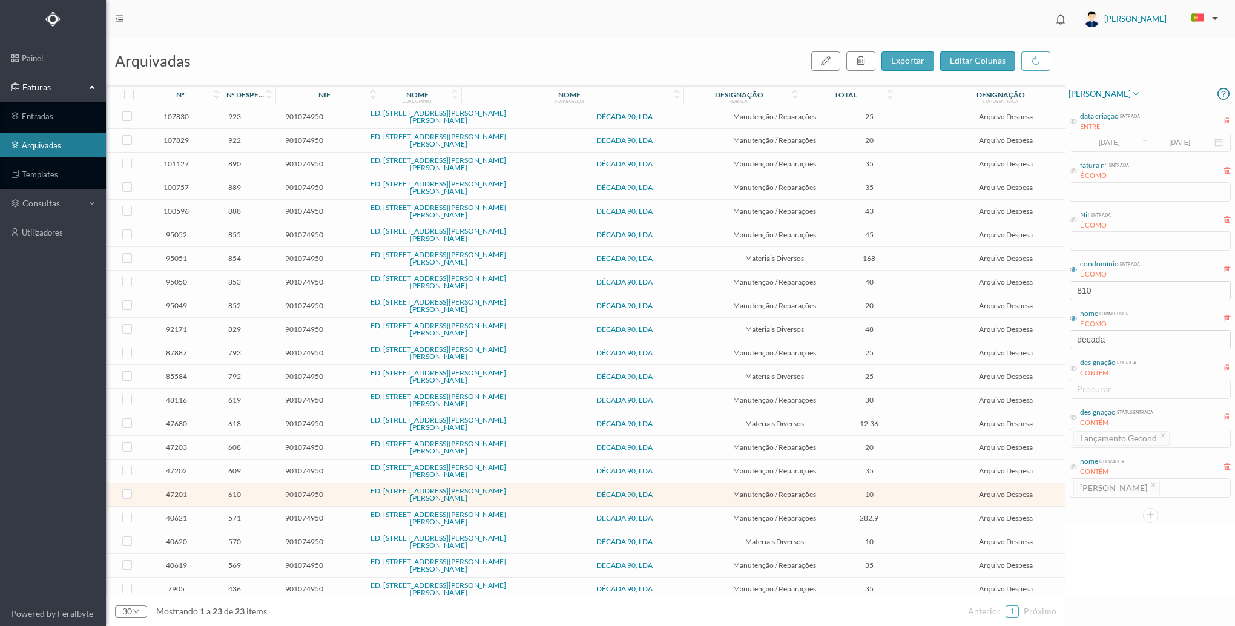
click at [887, 92] on icon at bounding box center [889, 92] width 7 height 8
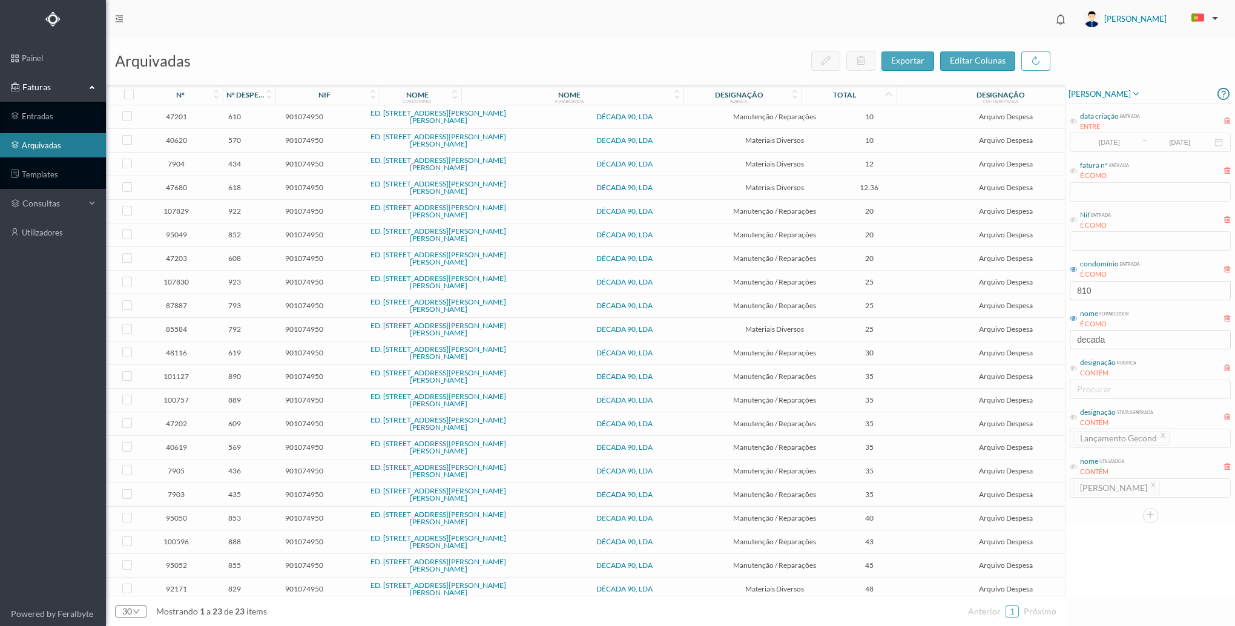
click at [844, 117] on span "10" at bounding box center [869, 116] width 79 height 9
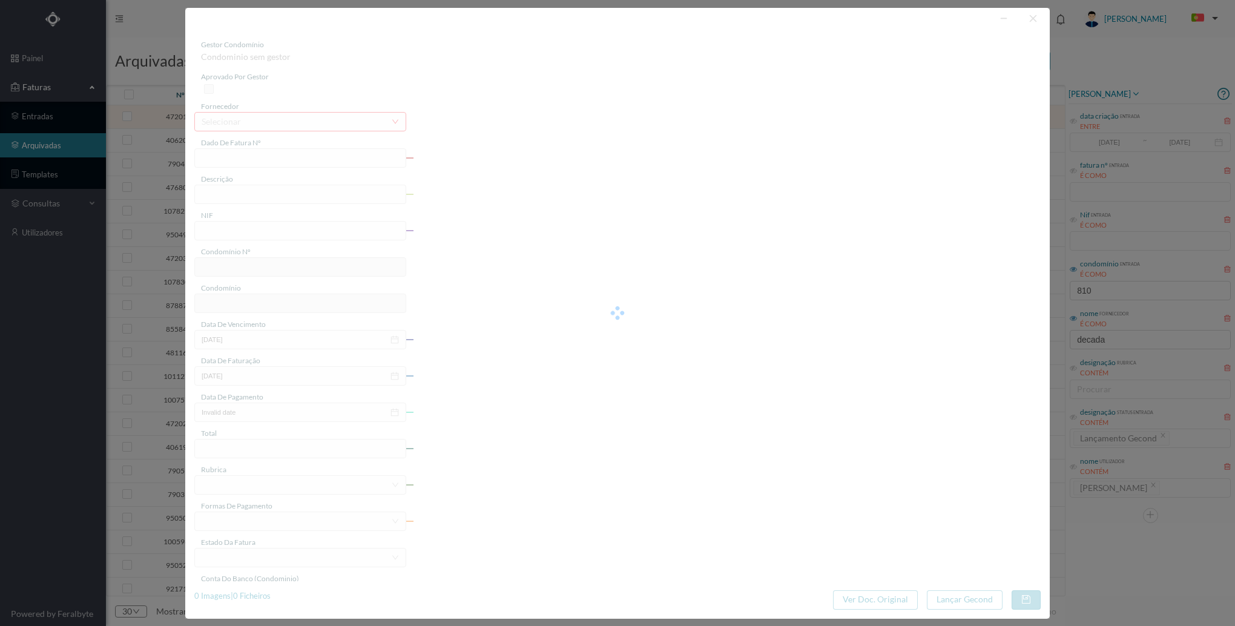
click at [844, 117] on div at bounding box center [617, 313] width 864 height 611
type input "FT 2023A1/1365"
type input "Verificar equipamentos nas areas comuns e luminarias"
type input "901074950"
type input "[DATE]"
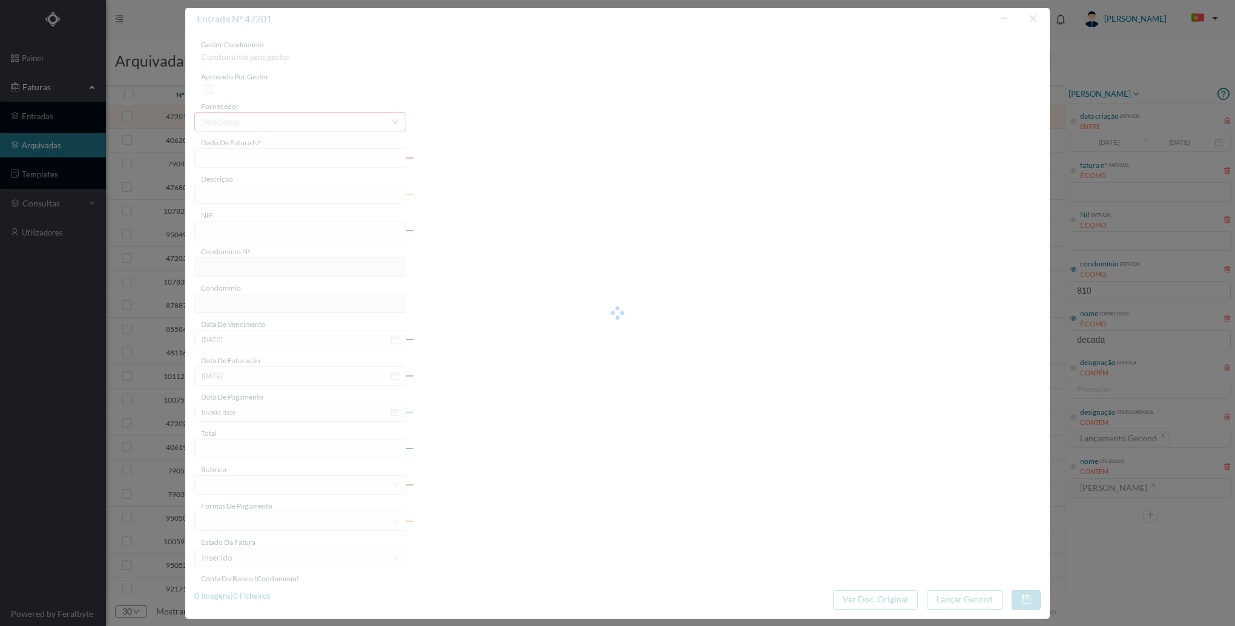
type input "[DATE]"
type input "10.00"
type input "575"
type input "ED. [STREET_ADDRESS][PERSON_NAME][PERSON_NAME]"
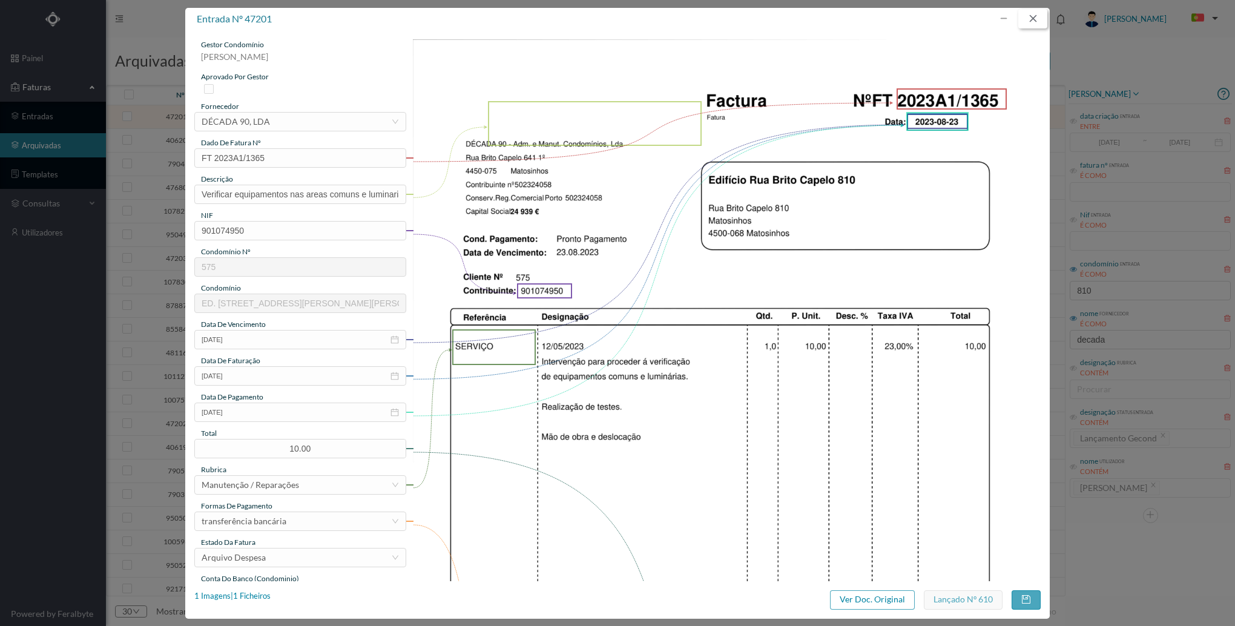
click at [1026, 21] on button "button" at bounding box center [1032, 18] width 29 height 19
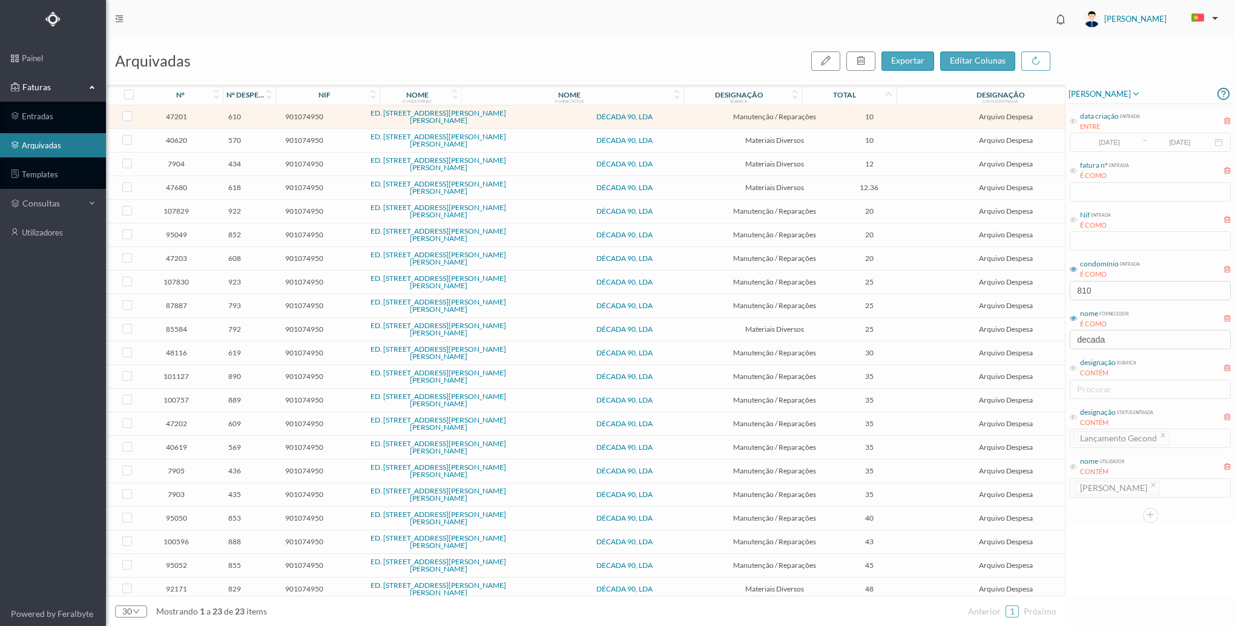
click at [846, 129] on td "10" at bounding box center [869, 141] width 85 height 24
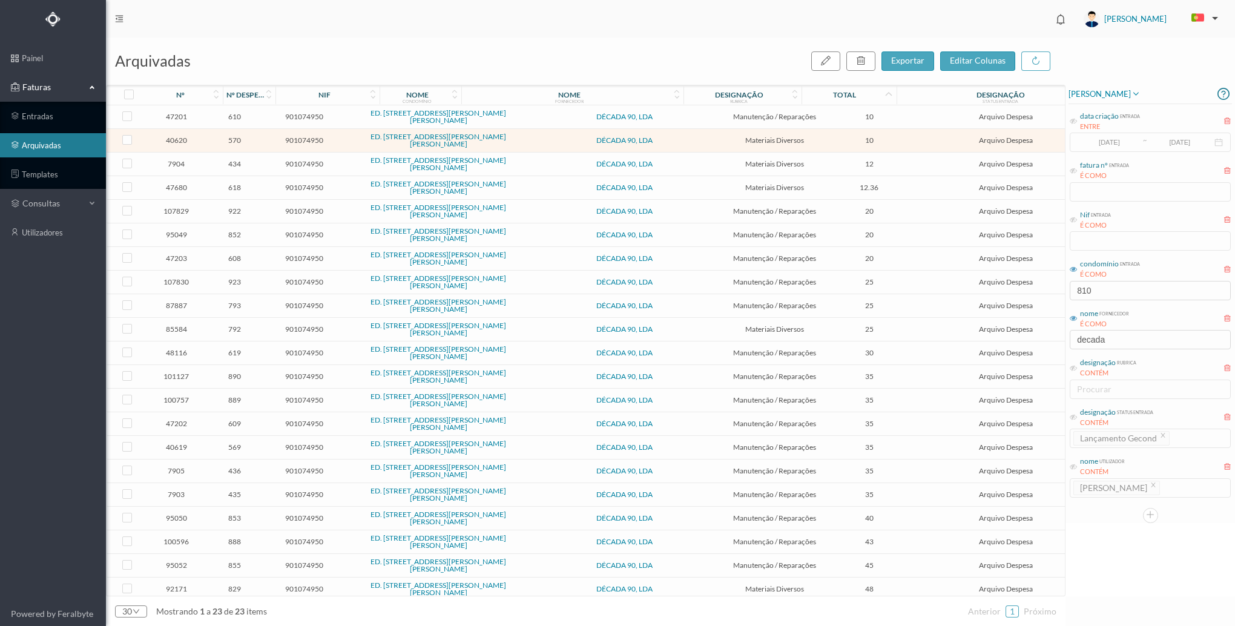
click at [852, 139] on span "10" at bounding box center [869, 140] width 79 height 9
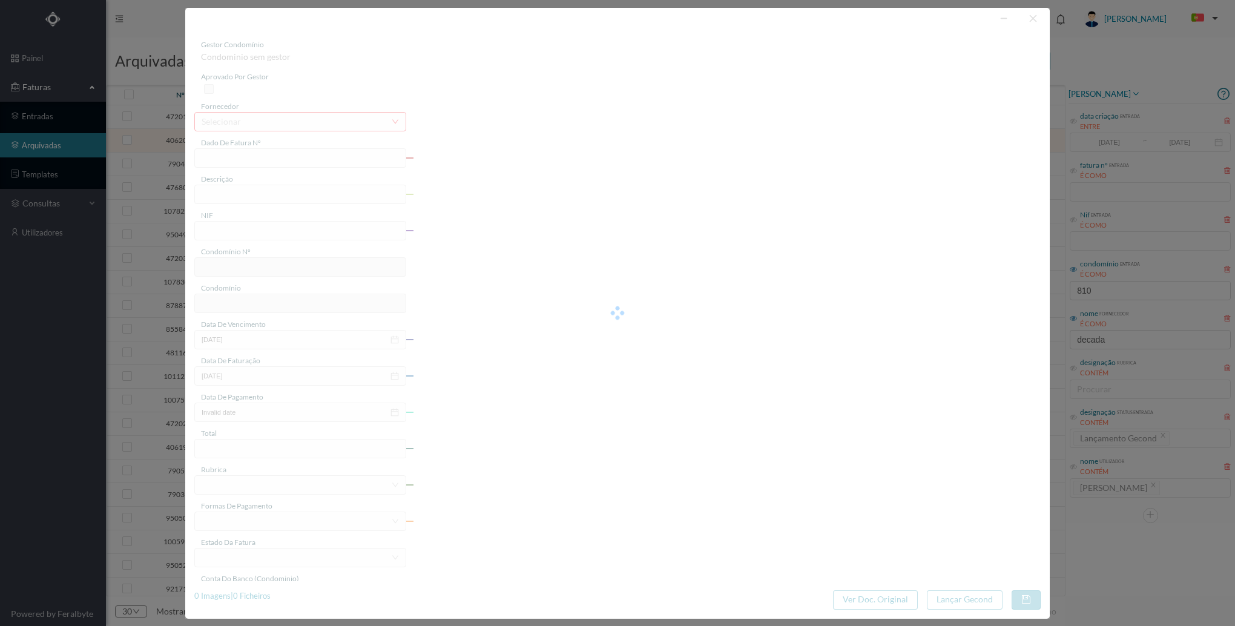
type input "FT 2023A1/1144"
type input "1 bisnaga de poliuretano"
type input "901074950"
type input "[DATE]"
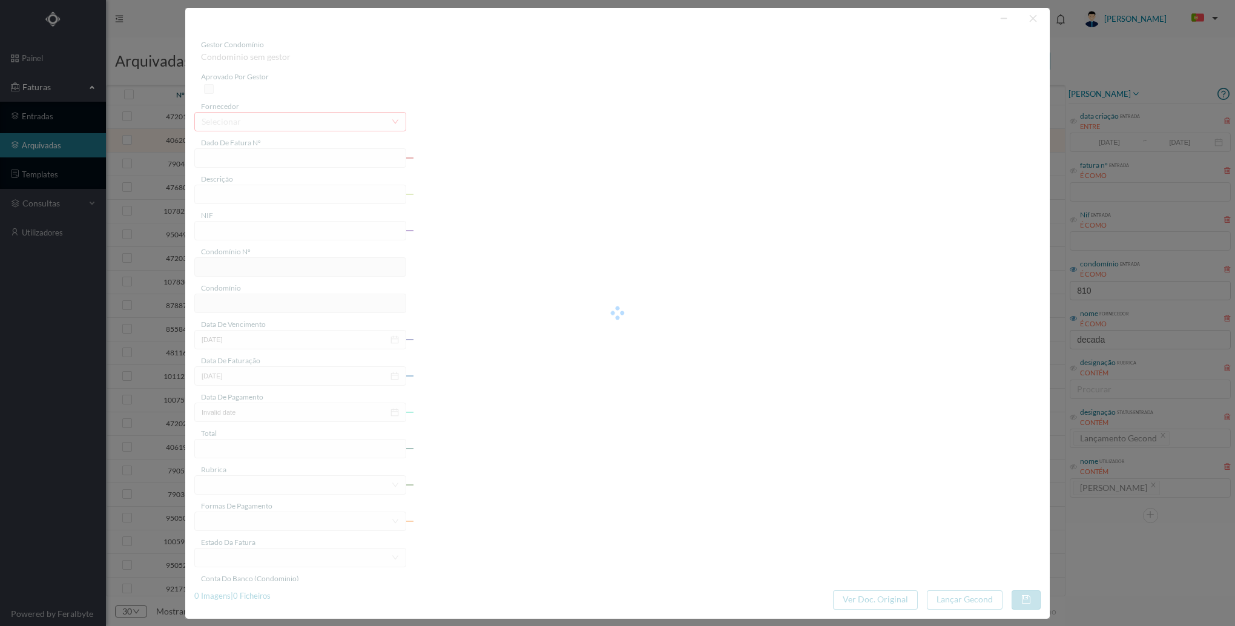
type input "[DATE]"
type input "10.00"
type input "575"
type input "ED. [STREET_ADDRESS][PERSON_NAME][PERSON_NAME]"
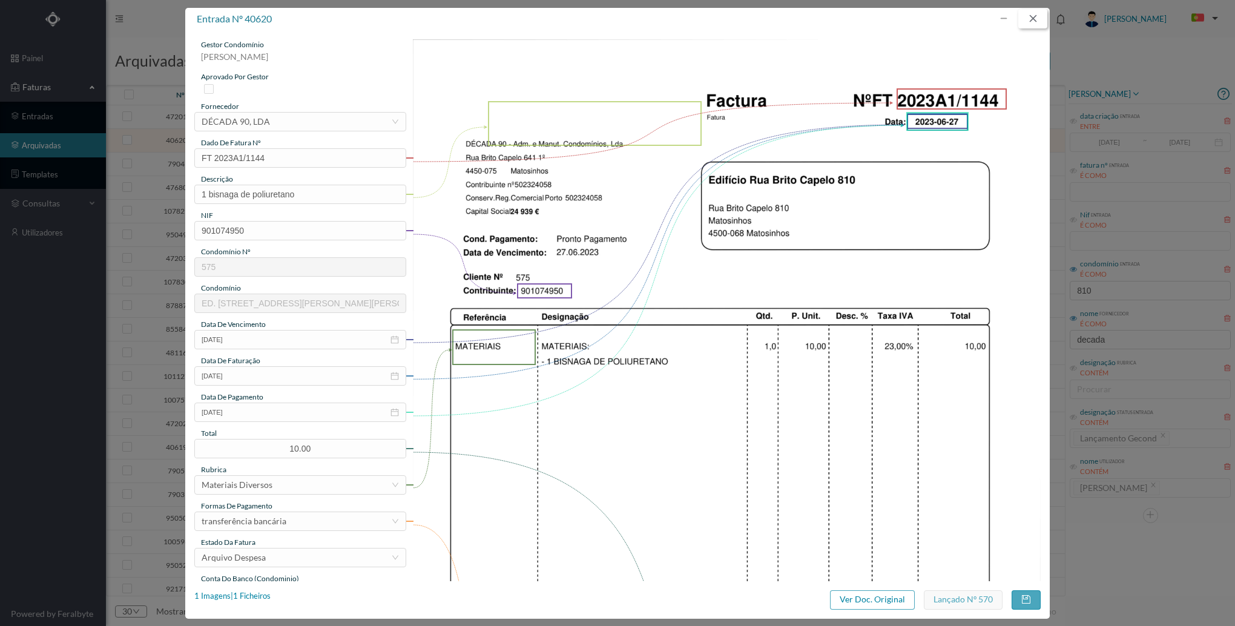
click at [1036, 17] on button "button" at bounding box center [1032, 18] width 29 height 19
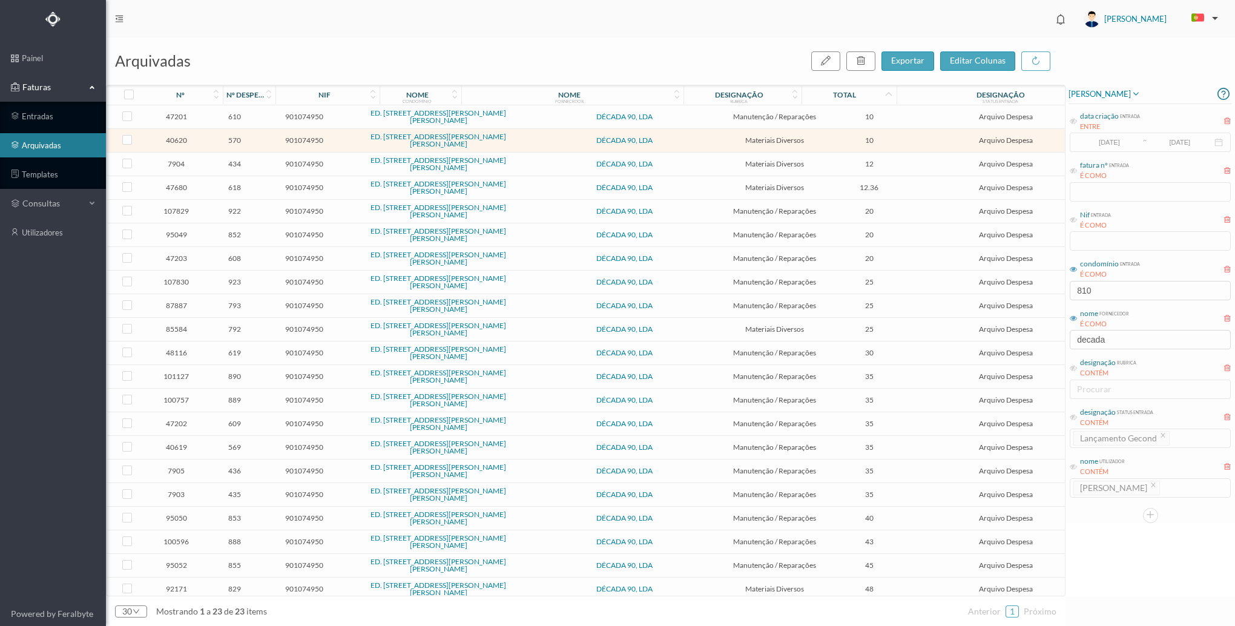
click at [842, 167] on span "12" at bounding box center [869, 163] width 79 height 9
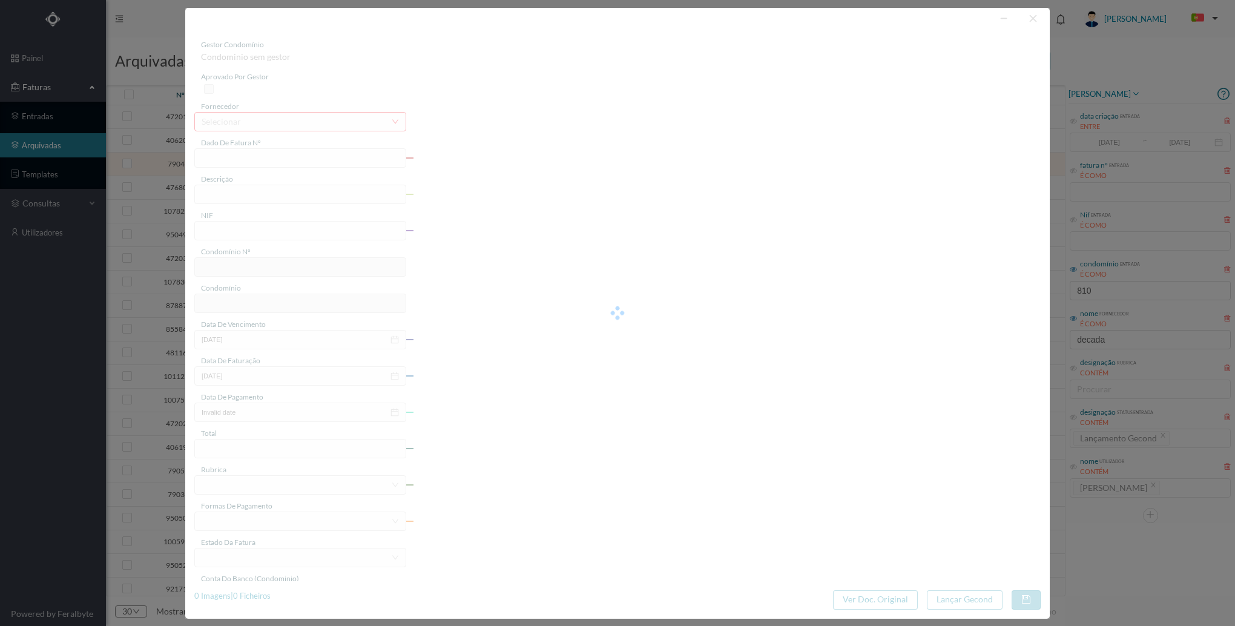
click at [842, 167] on div at bounding box center [617, 313] width 864 height 611
type input "FT 2022A1/544"
type input "901074950"
type input "Invalid date"
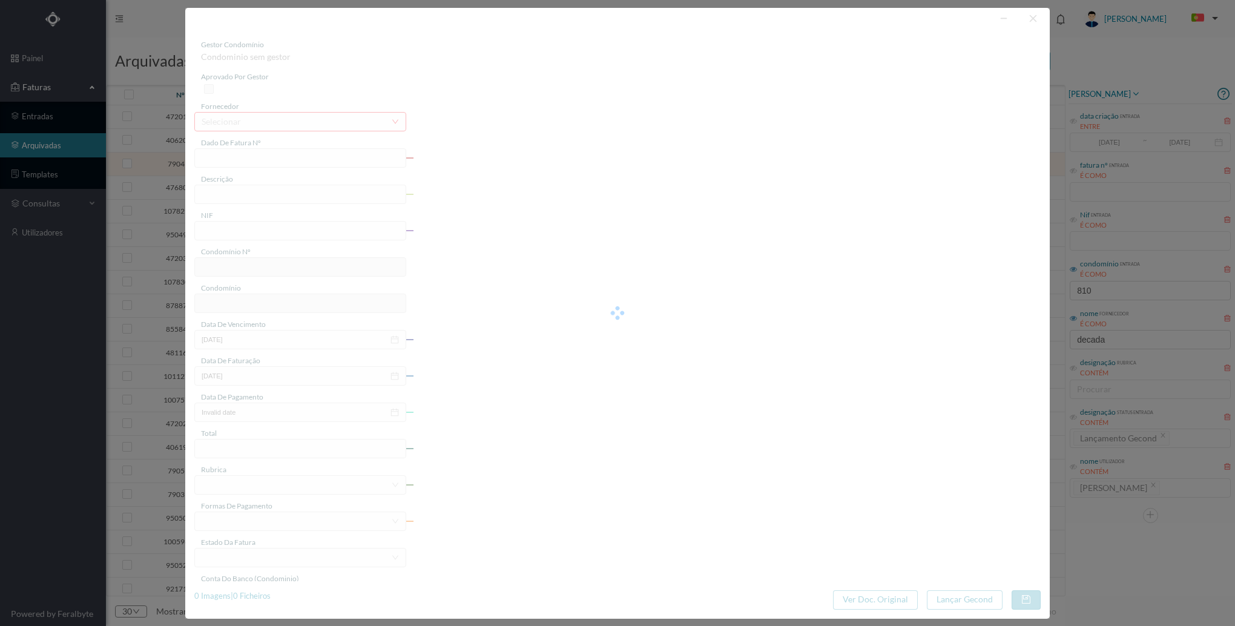
type input "[DATE]"
type input "12.00"
click at [842, 167] on div "gestor condomínio Condominio sem gestor aprovado por gestor fornecedor selecion…" at bounding box center [617, 321] width 846 height 564
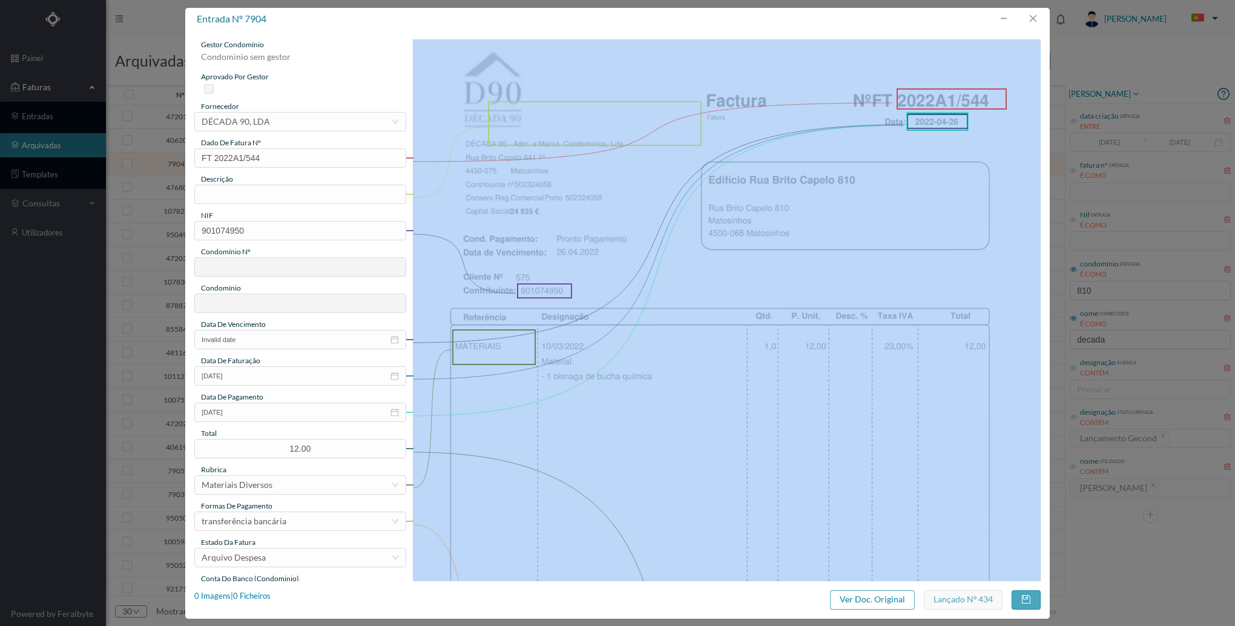
type input "575"
type input "ED. [STREET_ADDRESS][PERSON_NAME][PERSON_NAME]"
click at [864, 200] on img at bounding box center [727, 483] width 628 height 888
click at [1027, 24] on button "button" at bounding box center [1032, 18] width 29 height 19
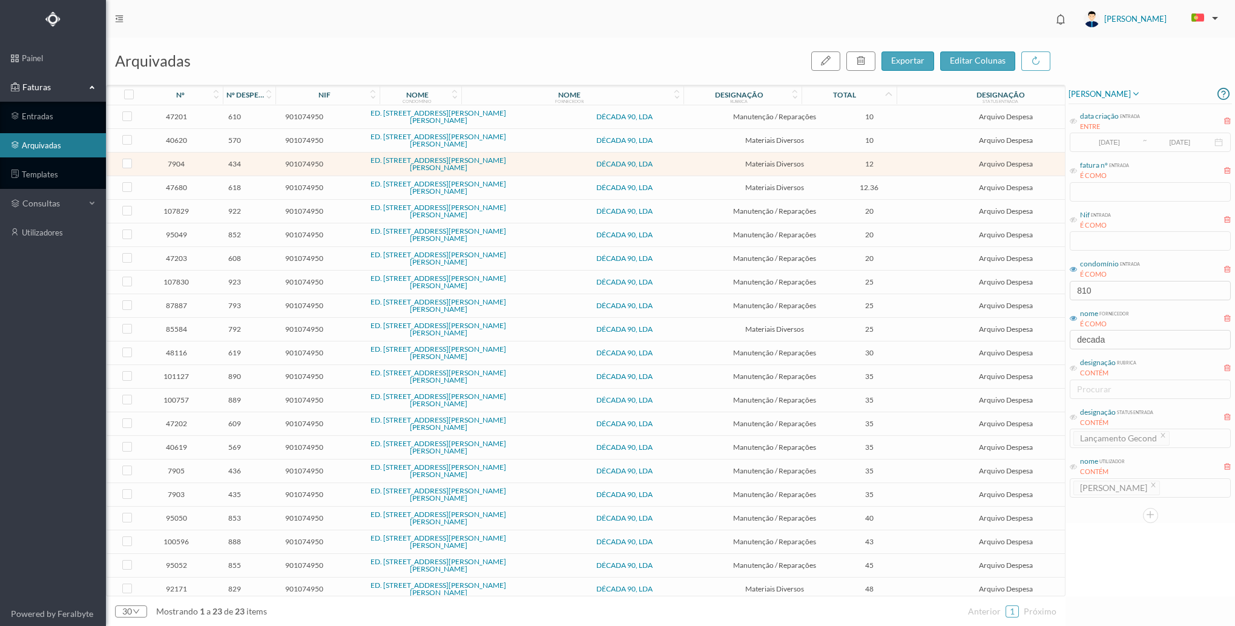
click at [832, 183] on span "12.36" at bounding box center [869, 187] width 79 height 9
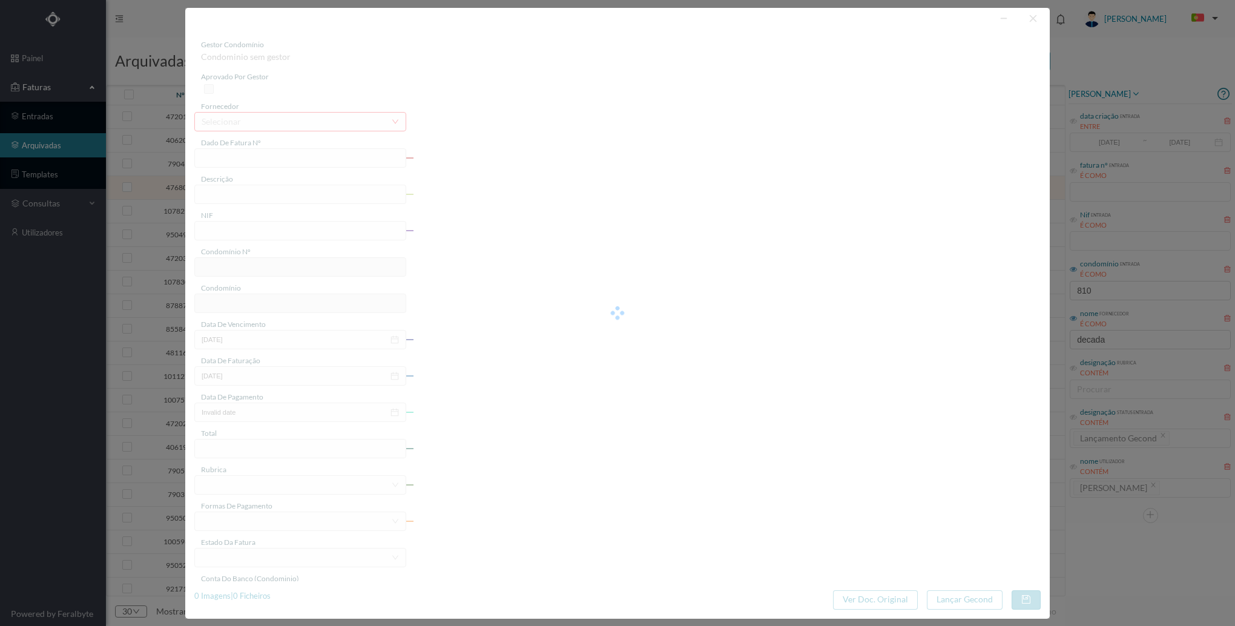
click at [832, 183] on div at bounding box center [617, 313] width 864 height 611
type input "FT 2023A1/1474"
type input "1 painel Led redondo"
type input "901074950"
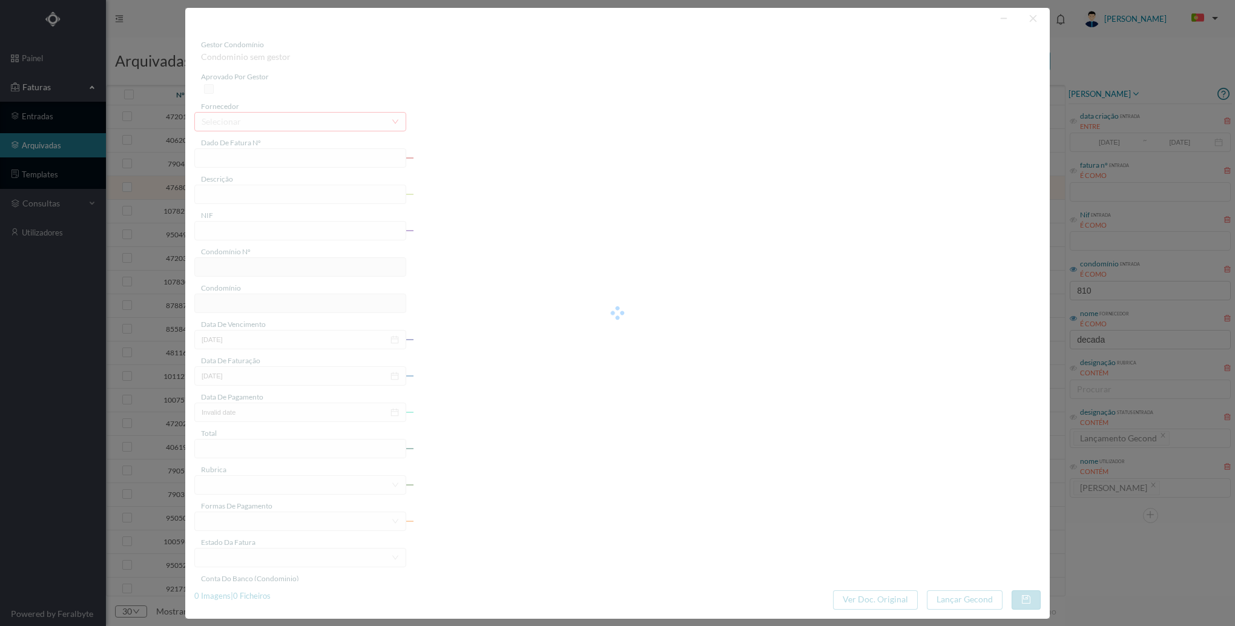
type input "[DATE]"
type input "12.36"
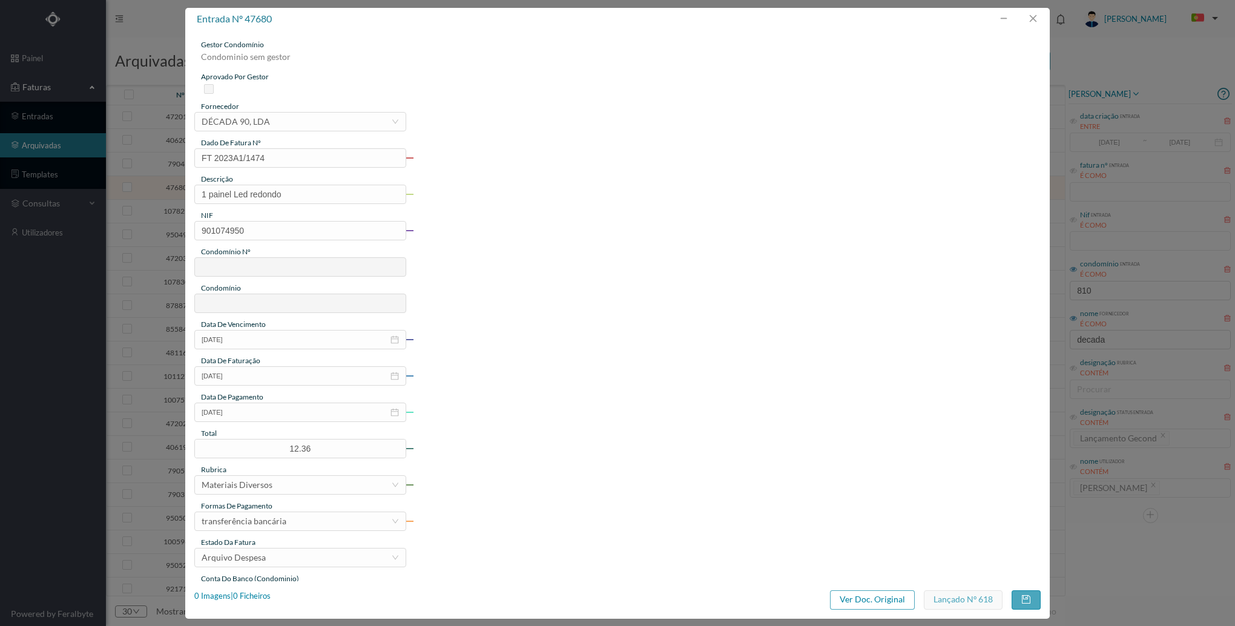
type input "575"
type input "ED. [STREET_ADDRESS][PERSON_NAME][PERSON_NAME]"
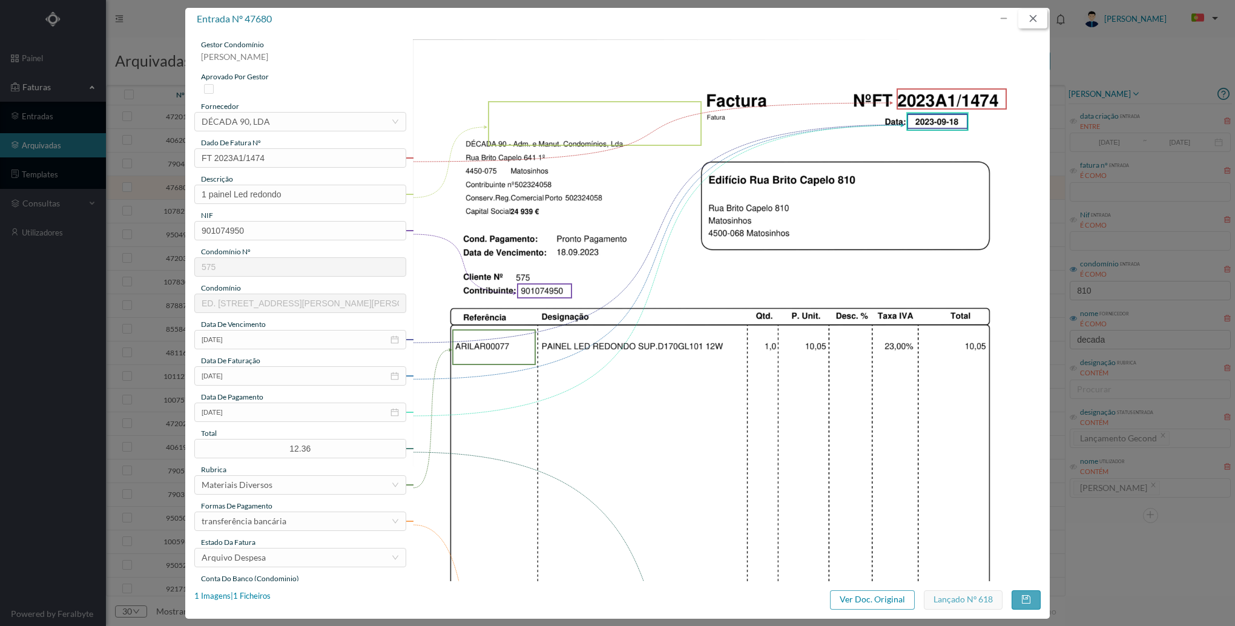
click at [1030, 28] on button "button" at bounding box center [1032, 18] width 29 height 19
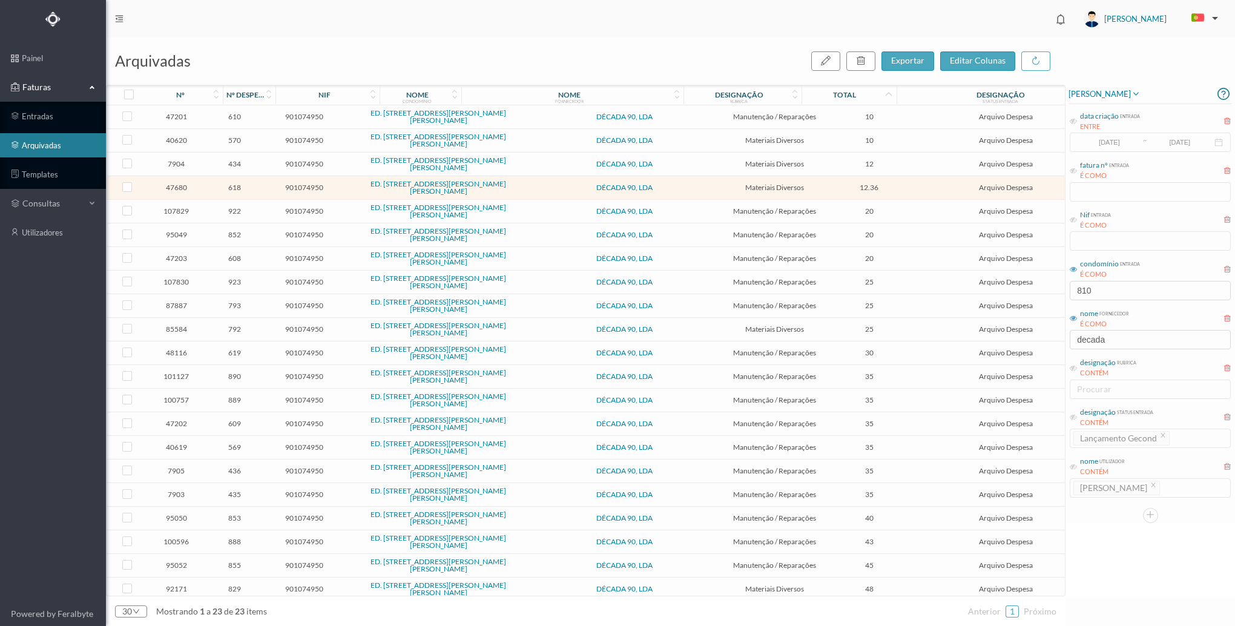
click at [1030, 28] on header "[PERSON_NAME]" at bounding box center [670, 19] width 1129 height 38
click at [853, 205] on td "20" at bounding box center [869, 212] width 85 height 24
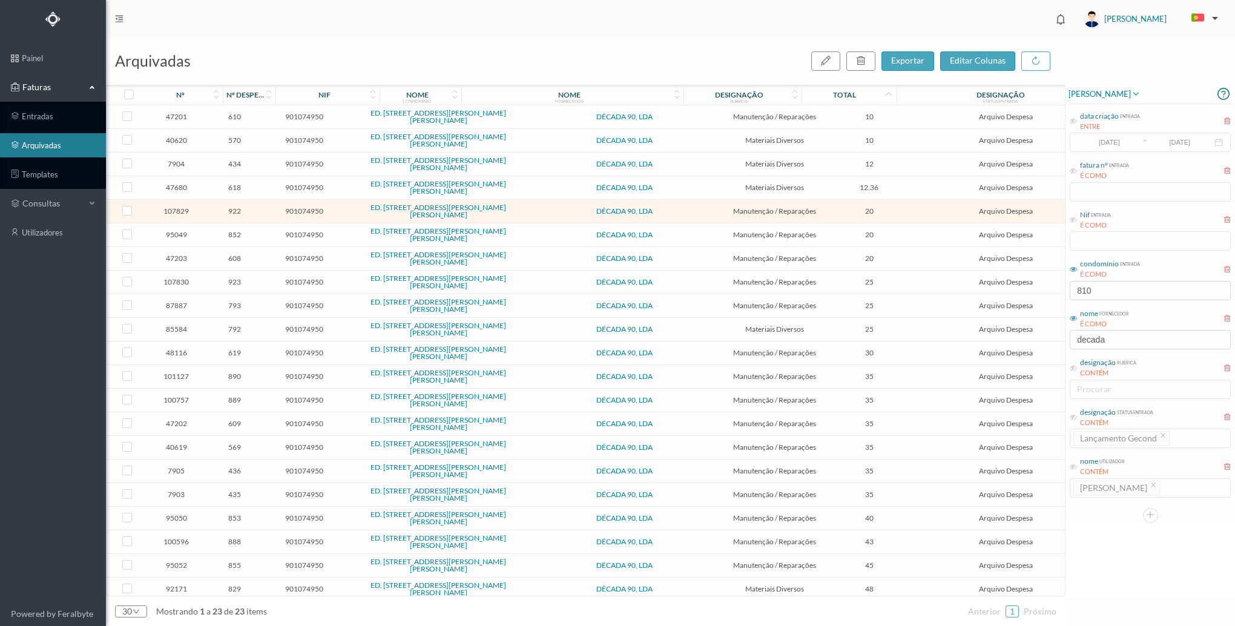
click at [853, 205] on td "20" at bounding box center [869, 212] width 85 height 24
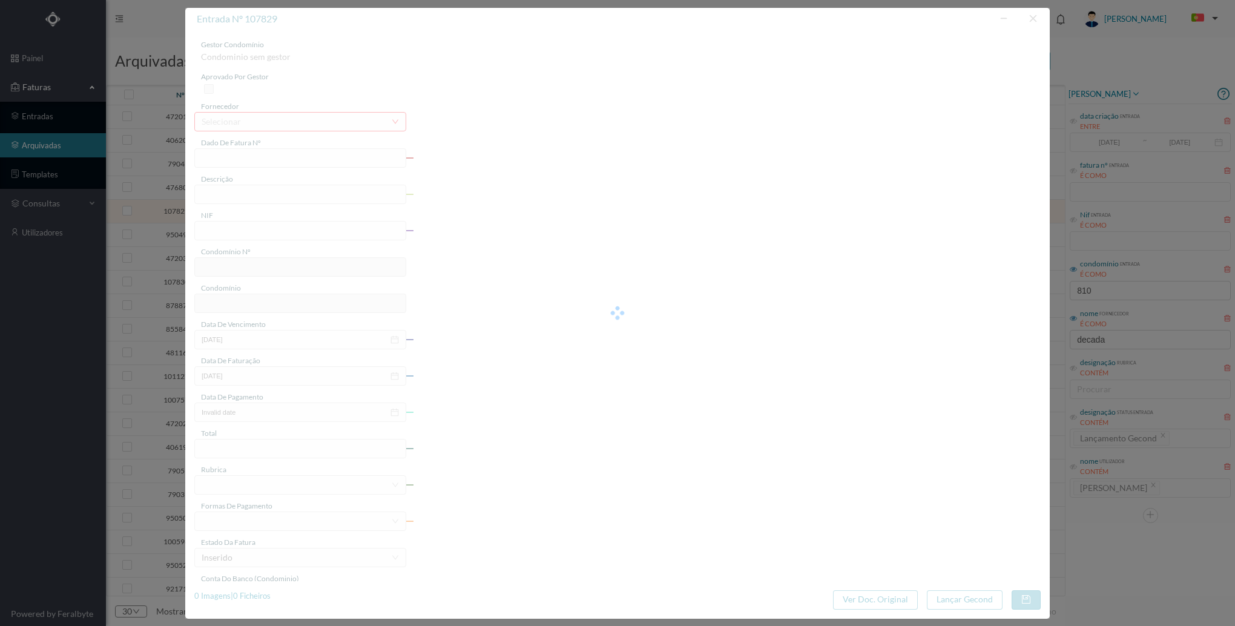
type input "FT 2025A1/893"
type input "Revisão mensal"
type input "901074950"
type input "[DATE]"
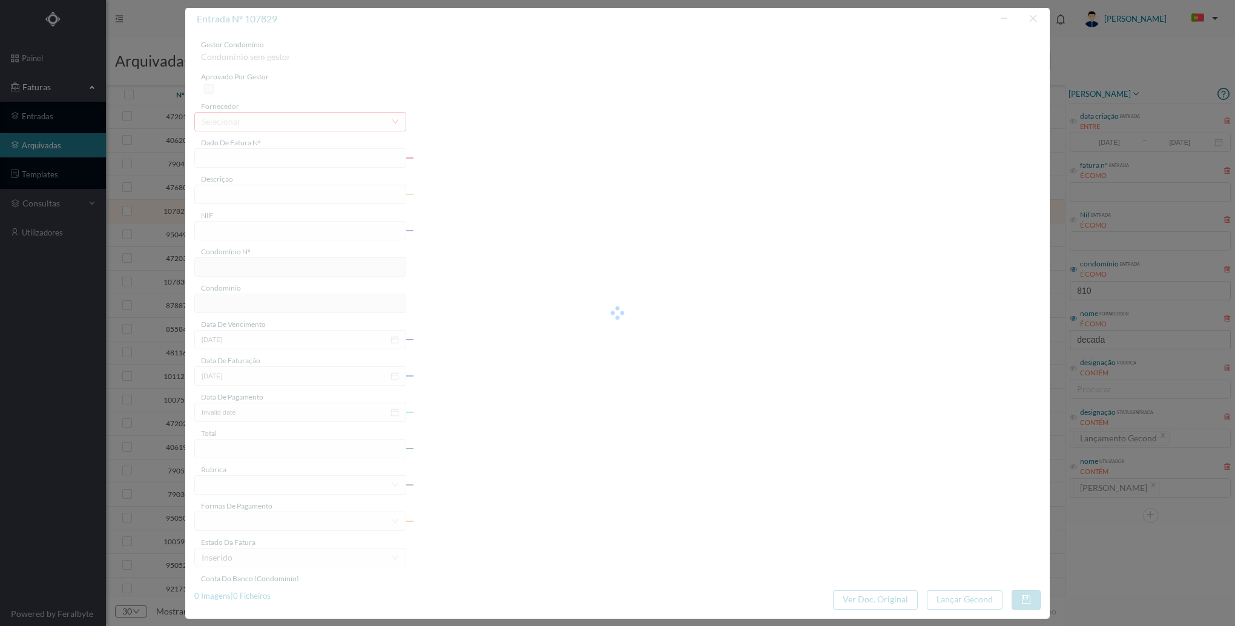
type input "[DATE]"
type input "20.00"
type input "575"
type input "ED. [STREET_ADDRESS][PERSON_NAME][PERSON_NAME]"
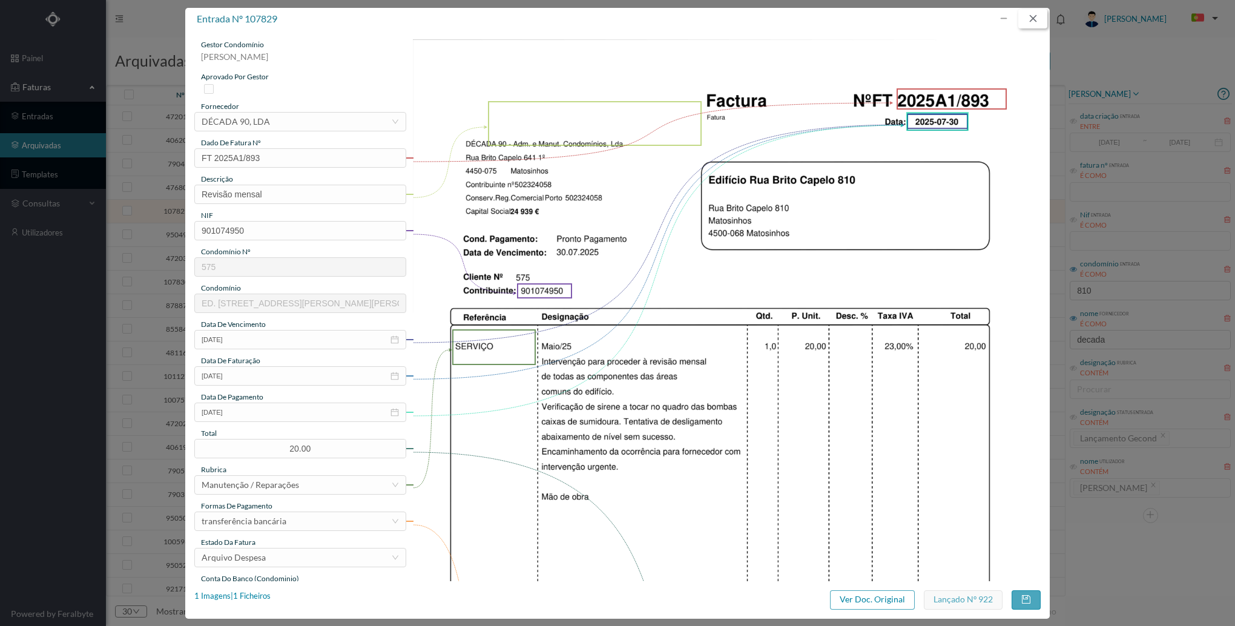
click at [1022, 22] on button "button" at bounding box center [1032, 18] width 29 height 19
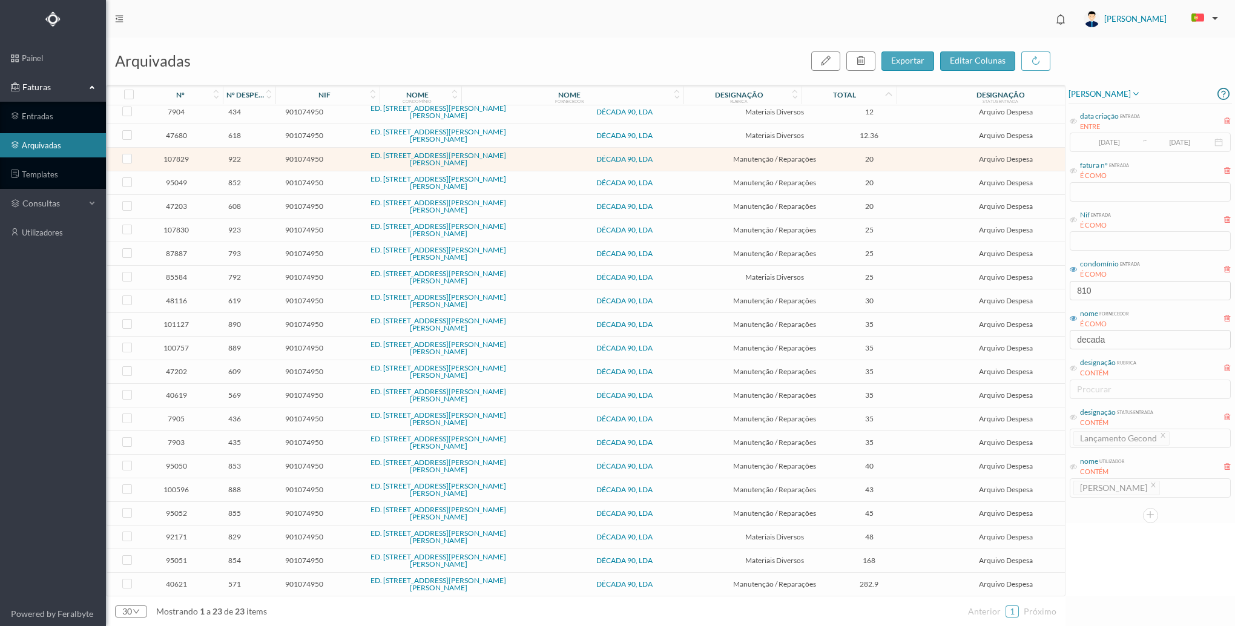
scroll to position [56, 0]
click at [1113, 347] on input "decada" at bounding box center [1150, 339] width 161 height 19
click at [1113, 344] on input "decada" at bounding box center [1150, 339] width 161 height 19
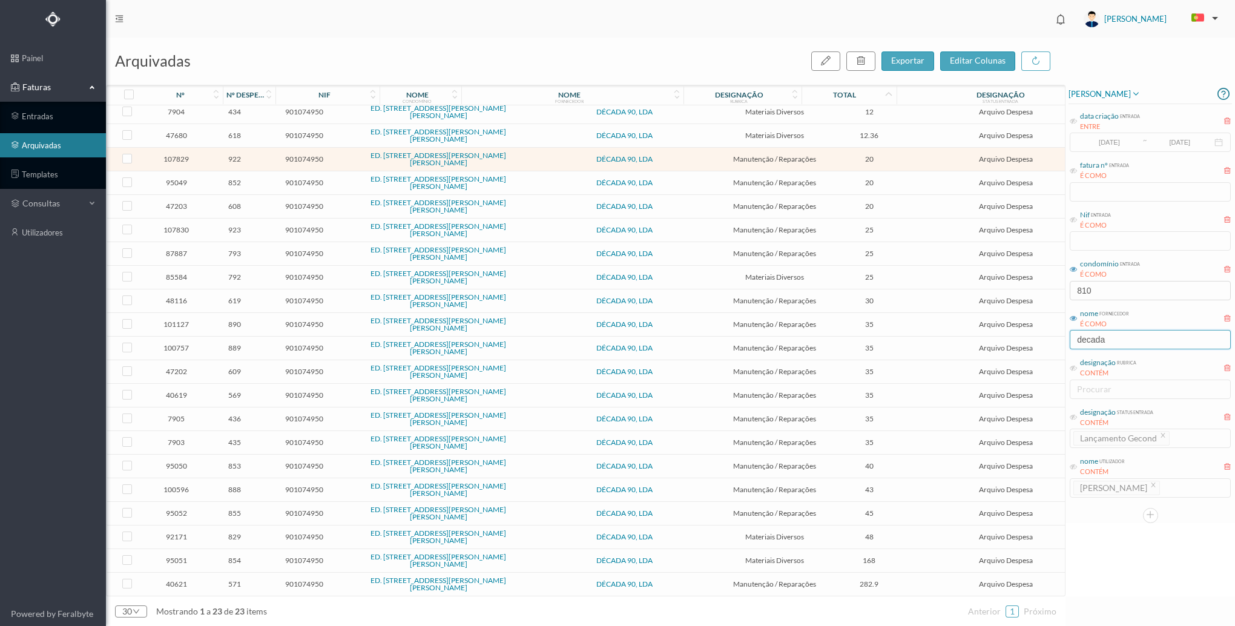
click at [1113, 344] on input "decada" at bounding box center [1150, 339] width 161 height 19
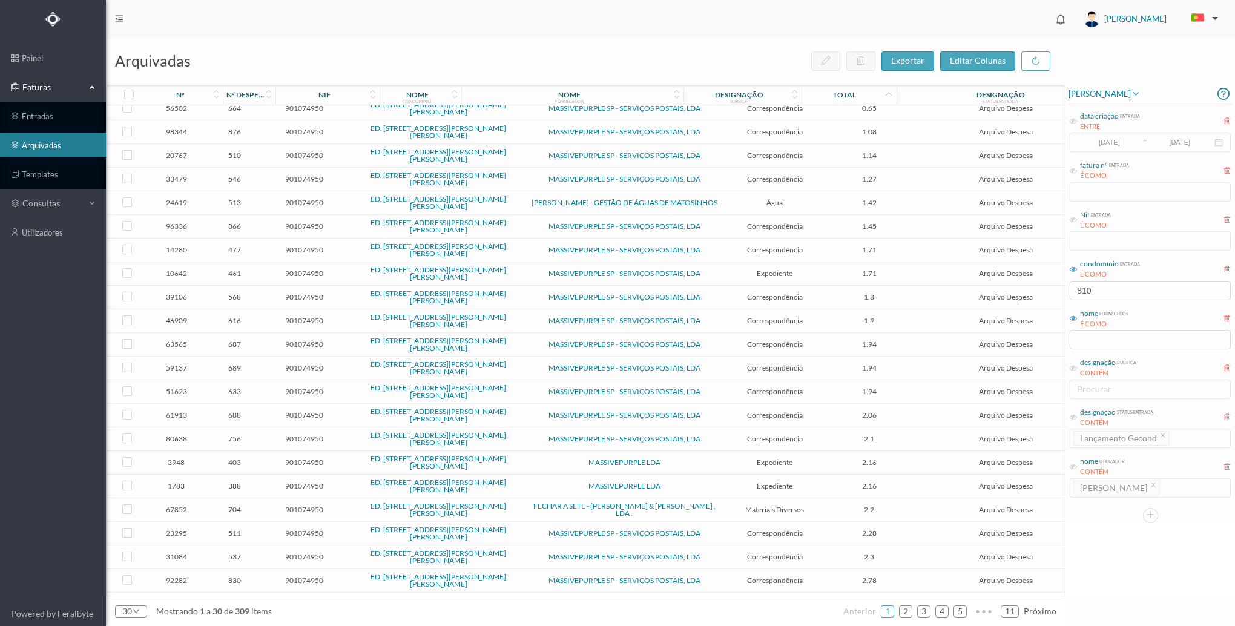
click at [850, 504] on td "2.2" at bounding box center [869, 510] width 85 height 24
click at [850, 505] on td "2.2" at bounding box center [869, 510] width 85 height 24
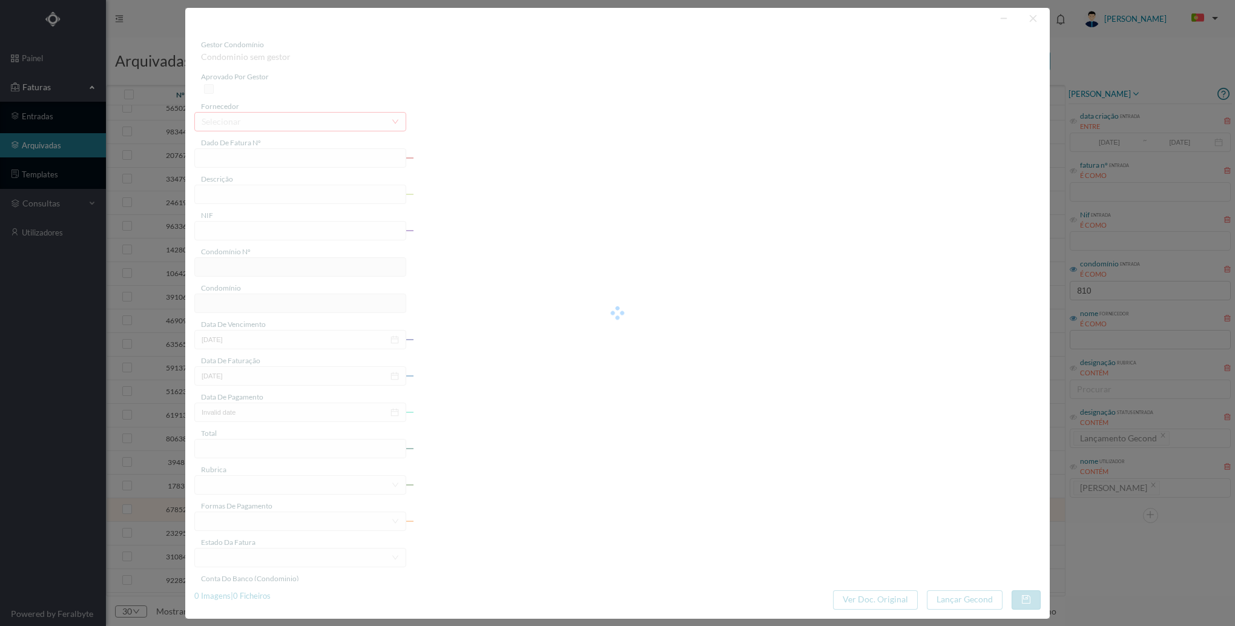
type input "FAC 24/283"
type input "1 chave"
type input "901074950"
type input "[DATE]"
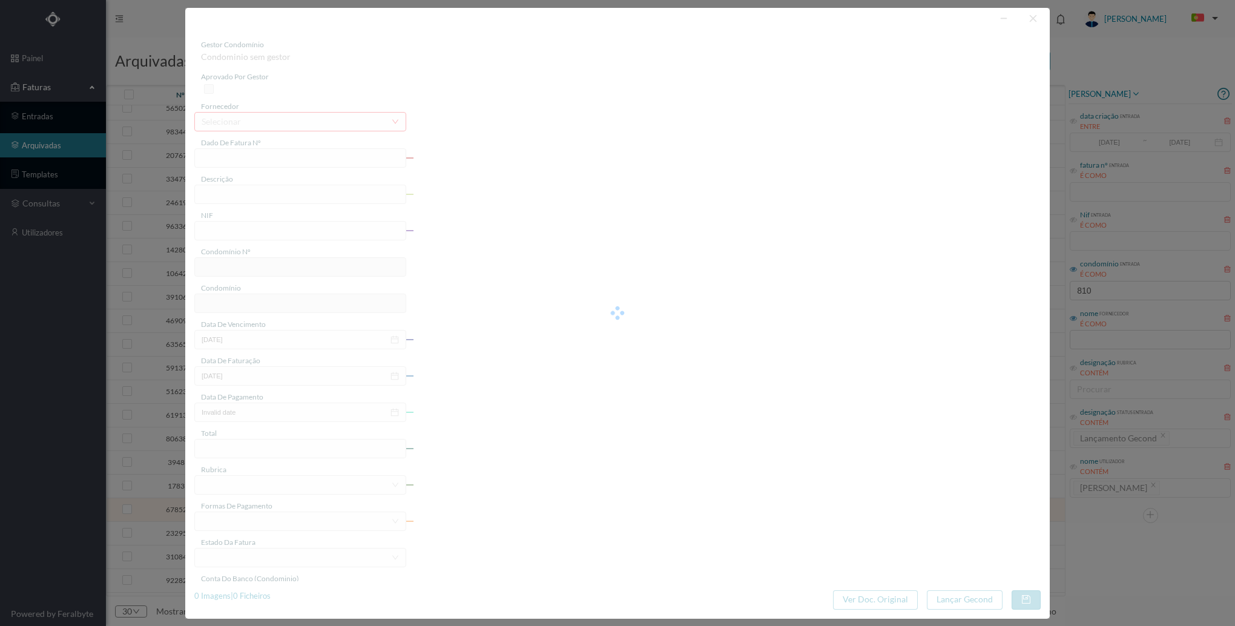
type input "[DATE]"
type input "2.20"
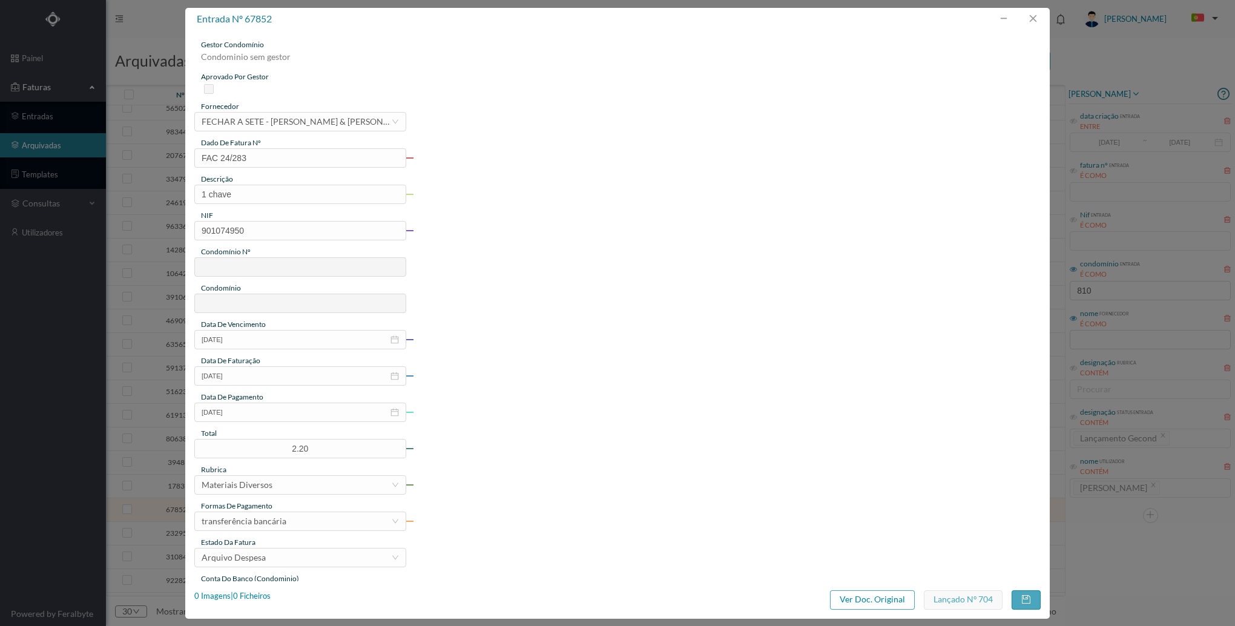
type input "575"
type input "ED. [STREET_ADDRESS][PERSON_NAME][PERSON_NAME]"
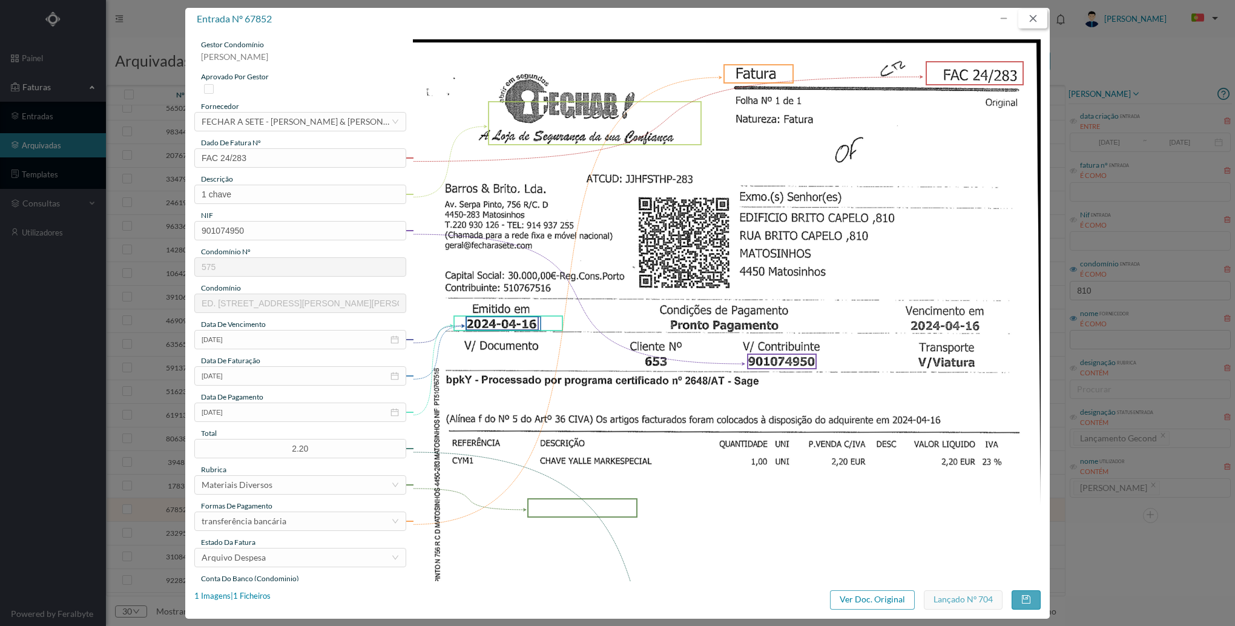
click at [1034, 16] on button "button" at bounding box center [1032, 18] width 29 height 19
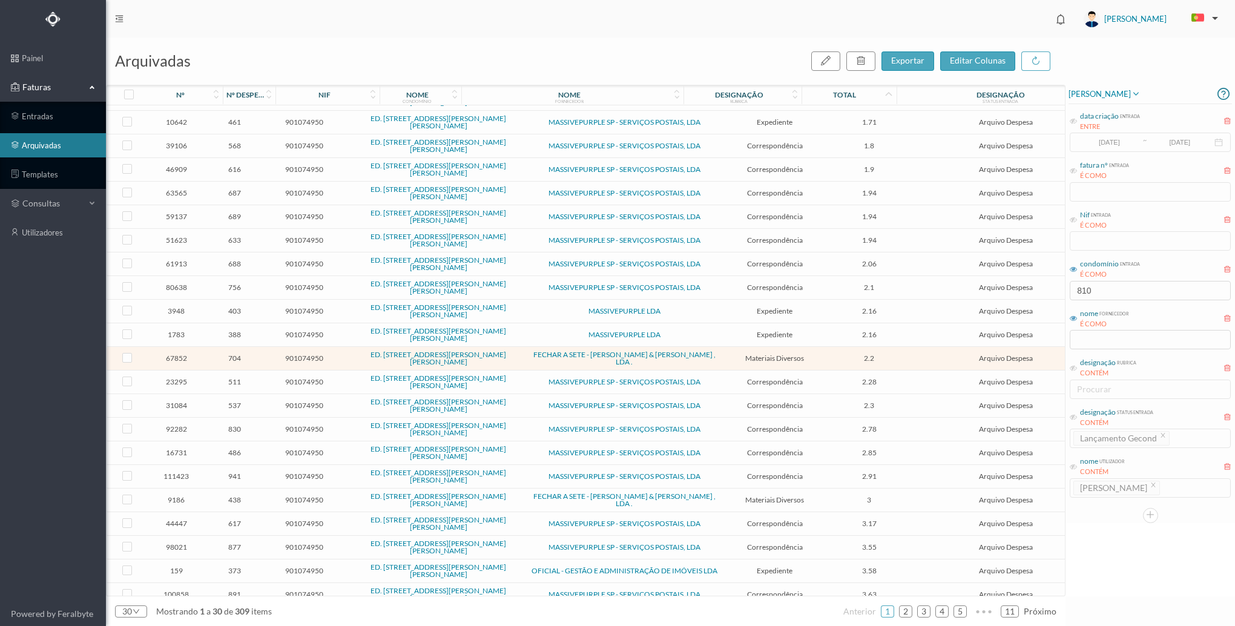
scroll to position [221, 0]
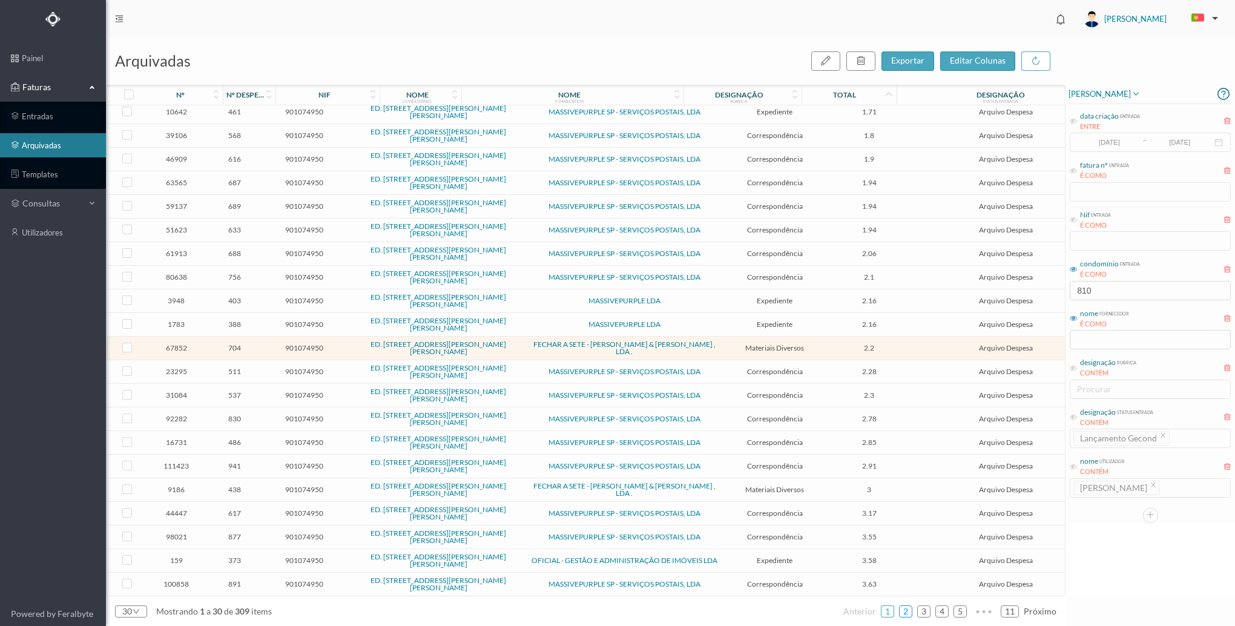
click at [906, 610] on link "2" at bounding box center [905, 611] width 12 height 18
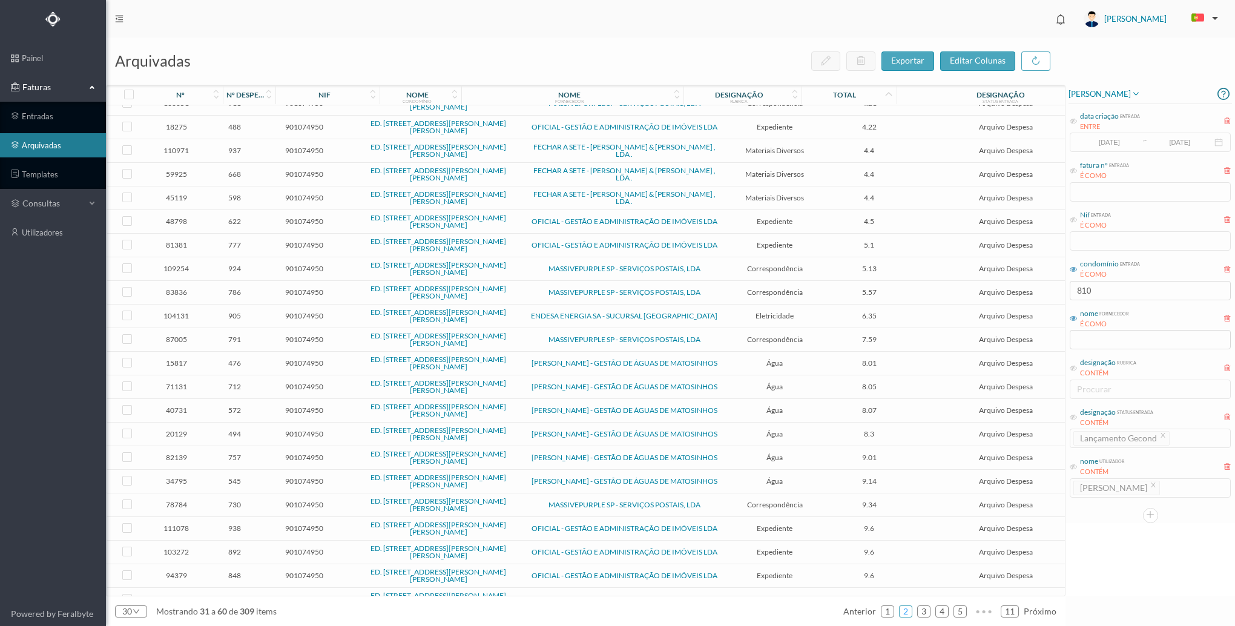
scroll to position [0, 0]
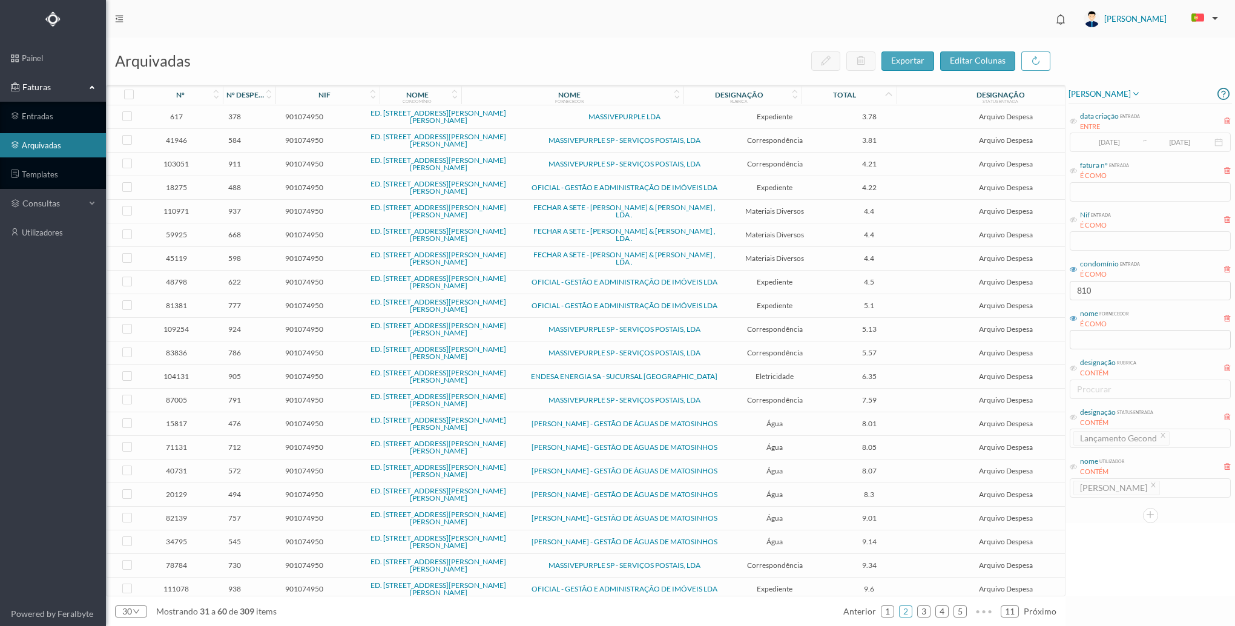
click at [726, 208] on span "Materiais Diversos" at bounding box center [775, 210] width 98 height 9
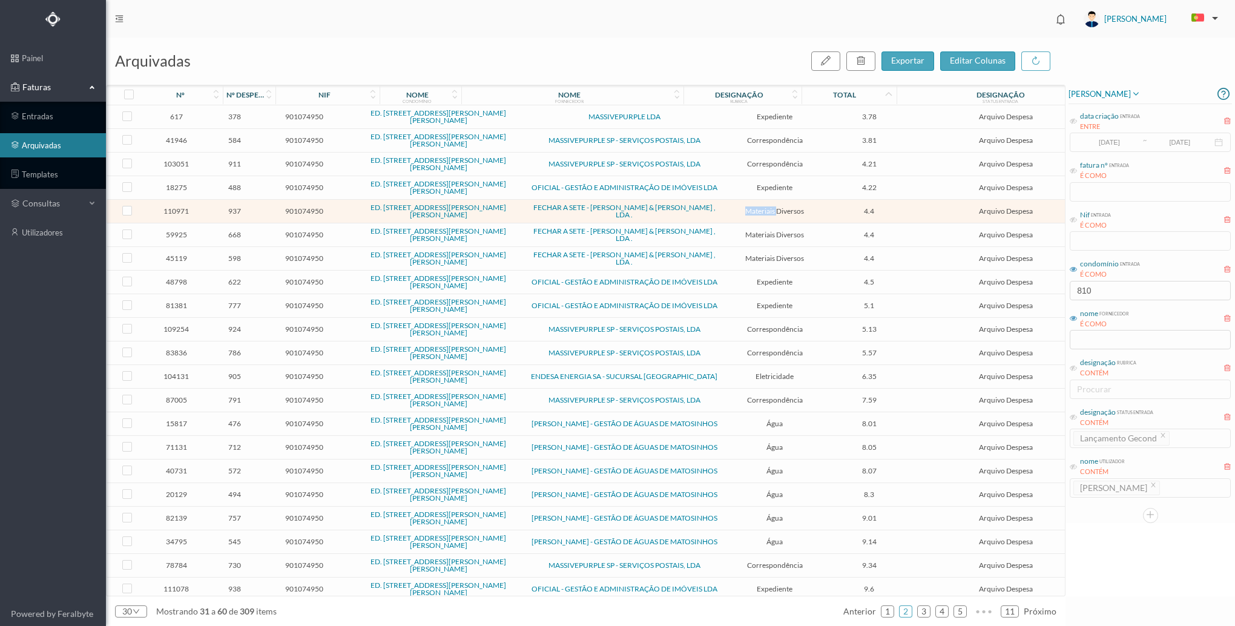
click at [726, 208] on span "Materiais Diversos" at bounding box center [775, 210] width 98 height 9
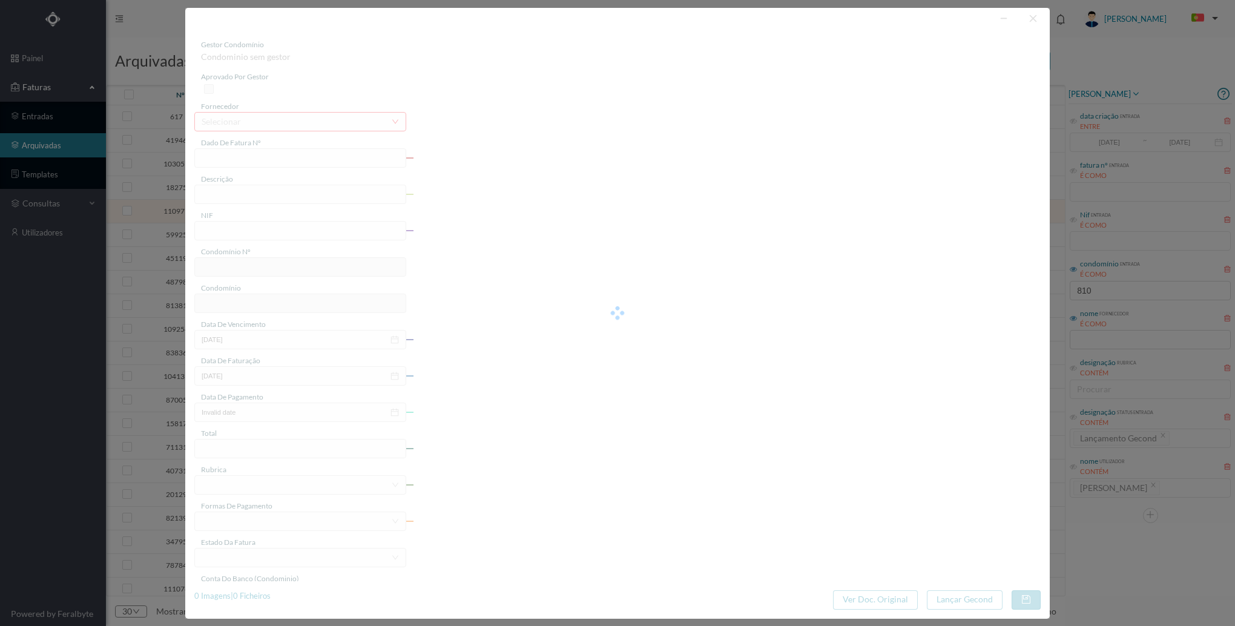
type input "FAC 25/451"
type input "chave yalle markespecial"
type input "901074950"
type input "[DATE]"
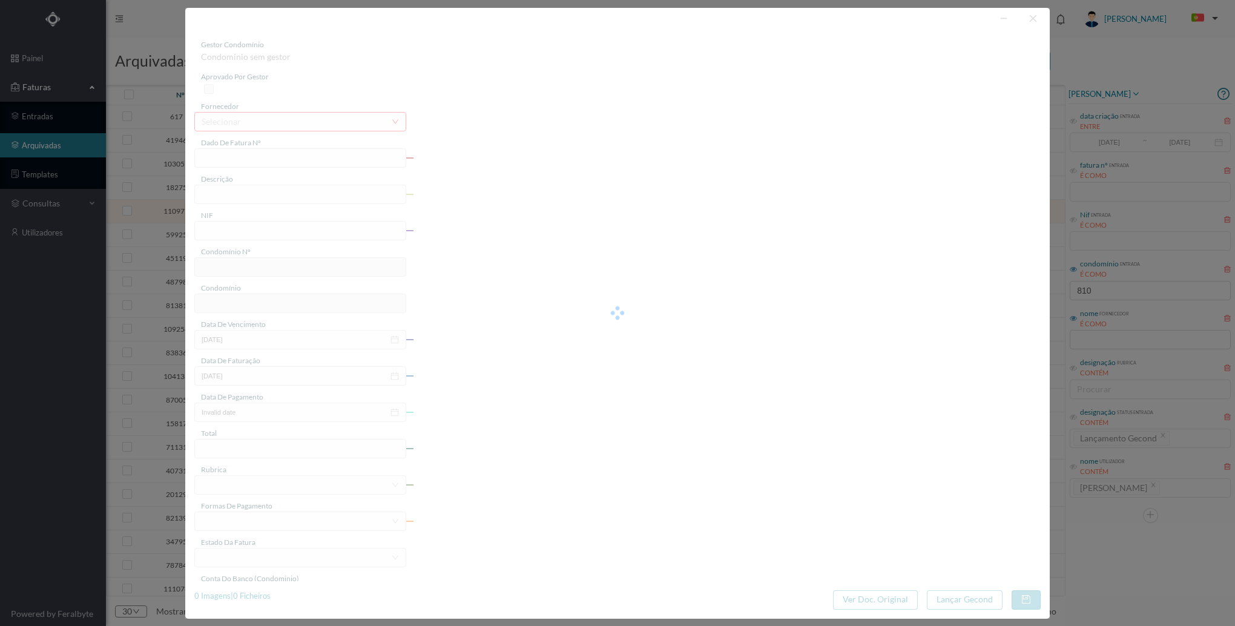
type input "[DATE]"
type input "4.40"
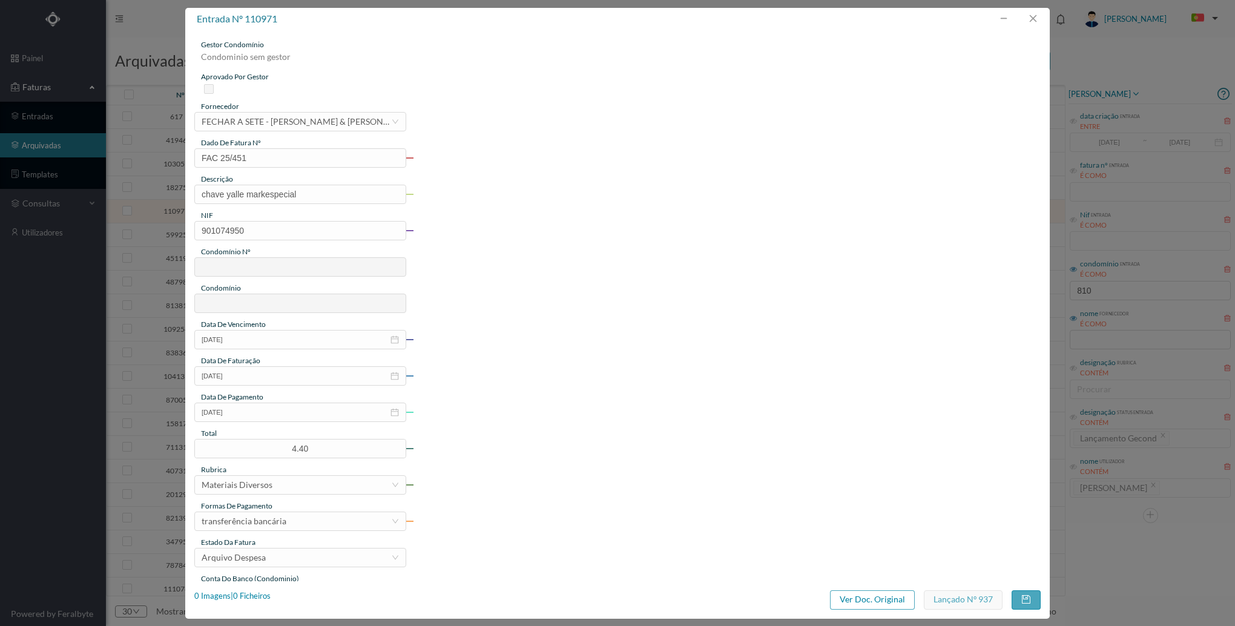
type input "575"
type input "ED. [STREET_ADDRESS][PERSON_NAME][PERSON_NAME]"
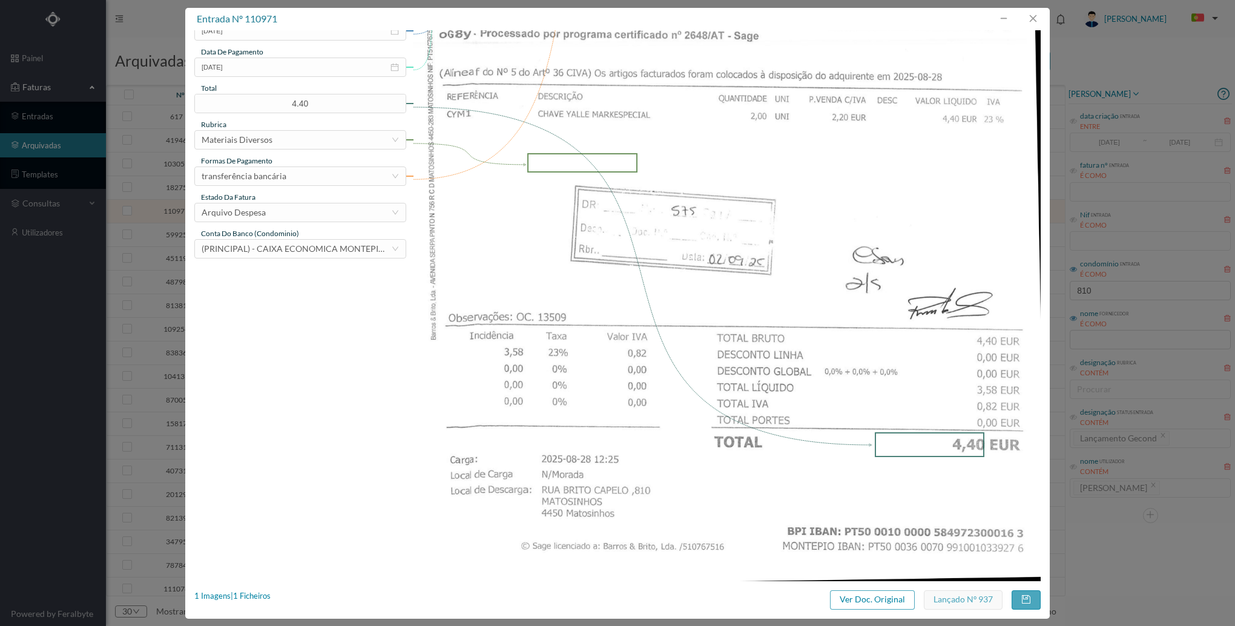
scroll to position [350, 0]
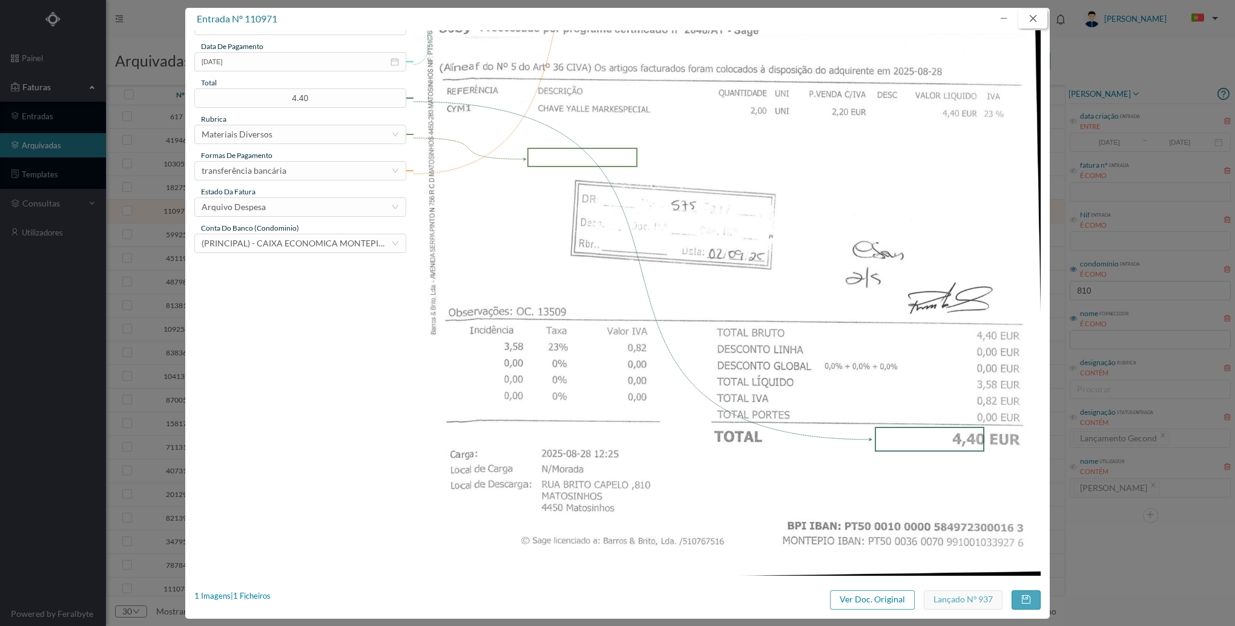
click at [1030, 18] on button "button" at bounding box center [1032, 18] width 29 height 19
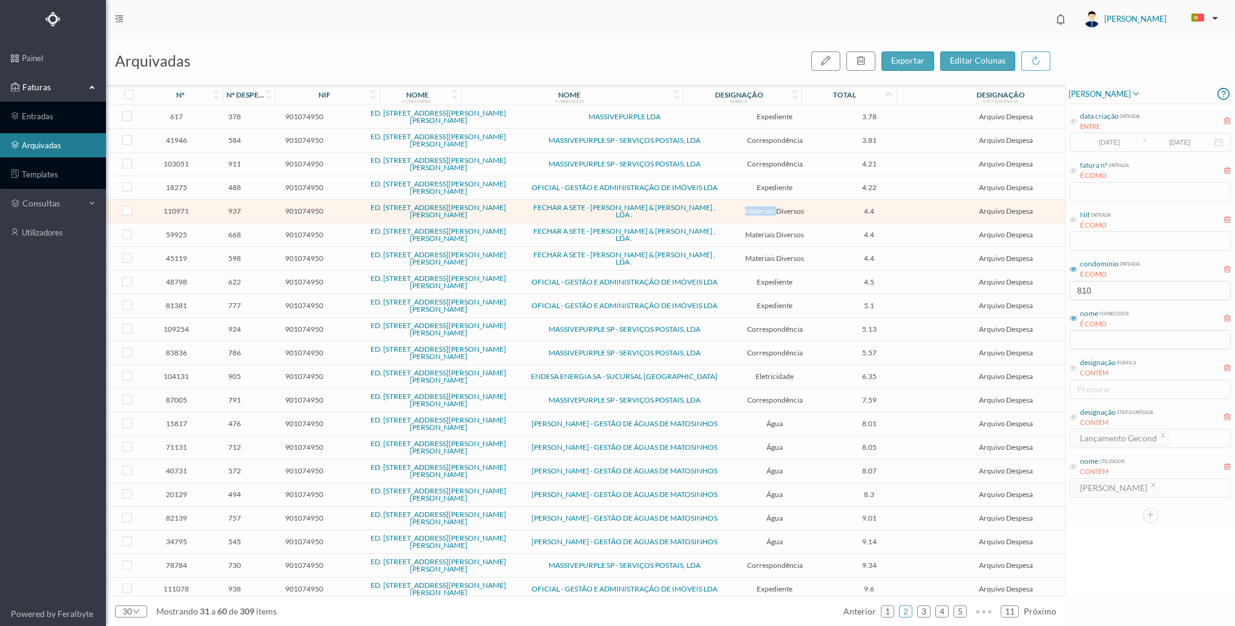
scroll to position [221, 0]
